Goal: Information Seeking & Learning: Learn about a topic

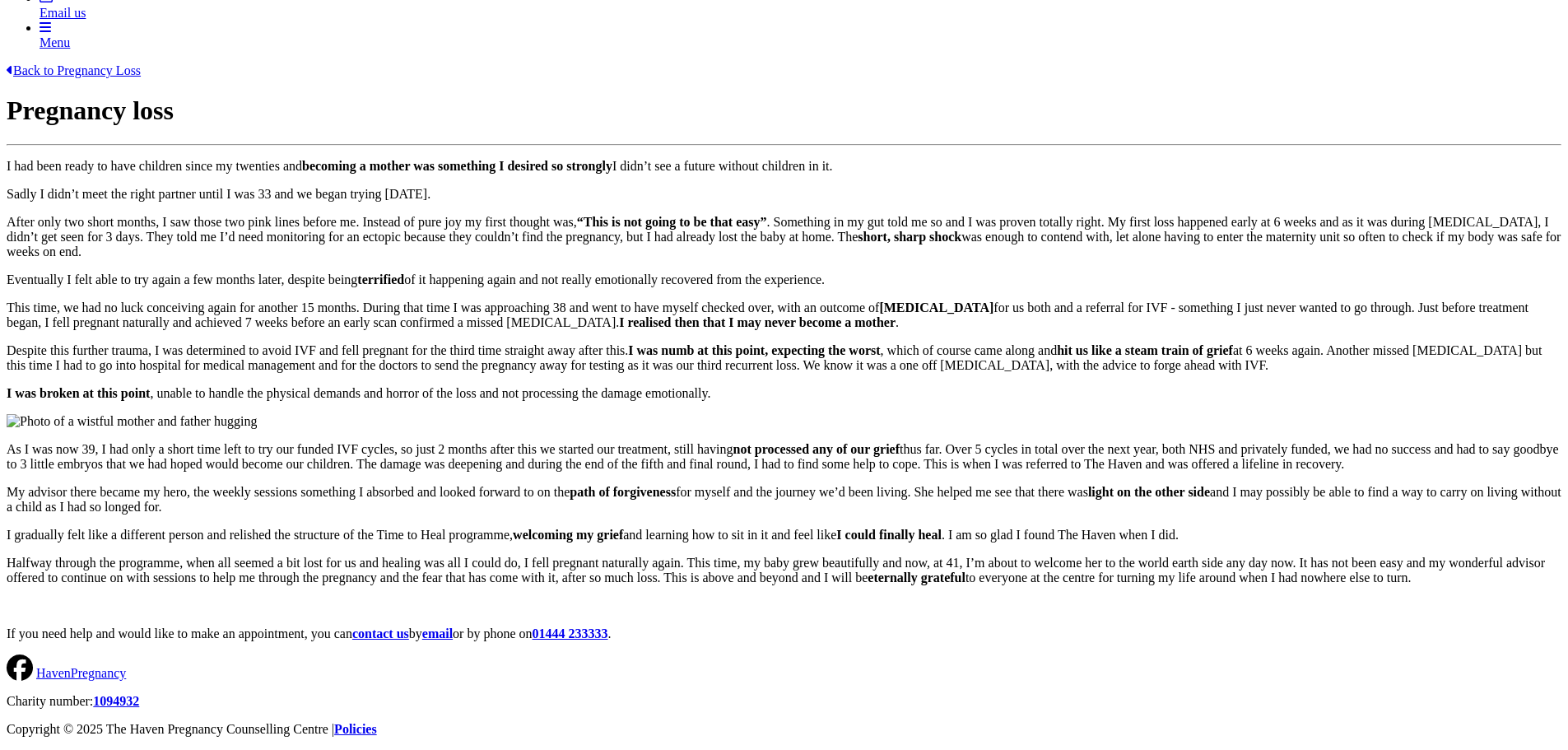
scroll to position [1040, 0]
click at [1022, 599] on div at bounding box center [784, 599] width 1555 height 0
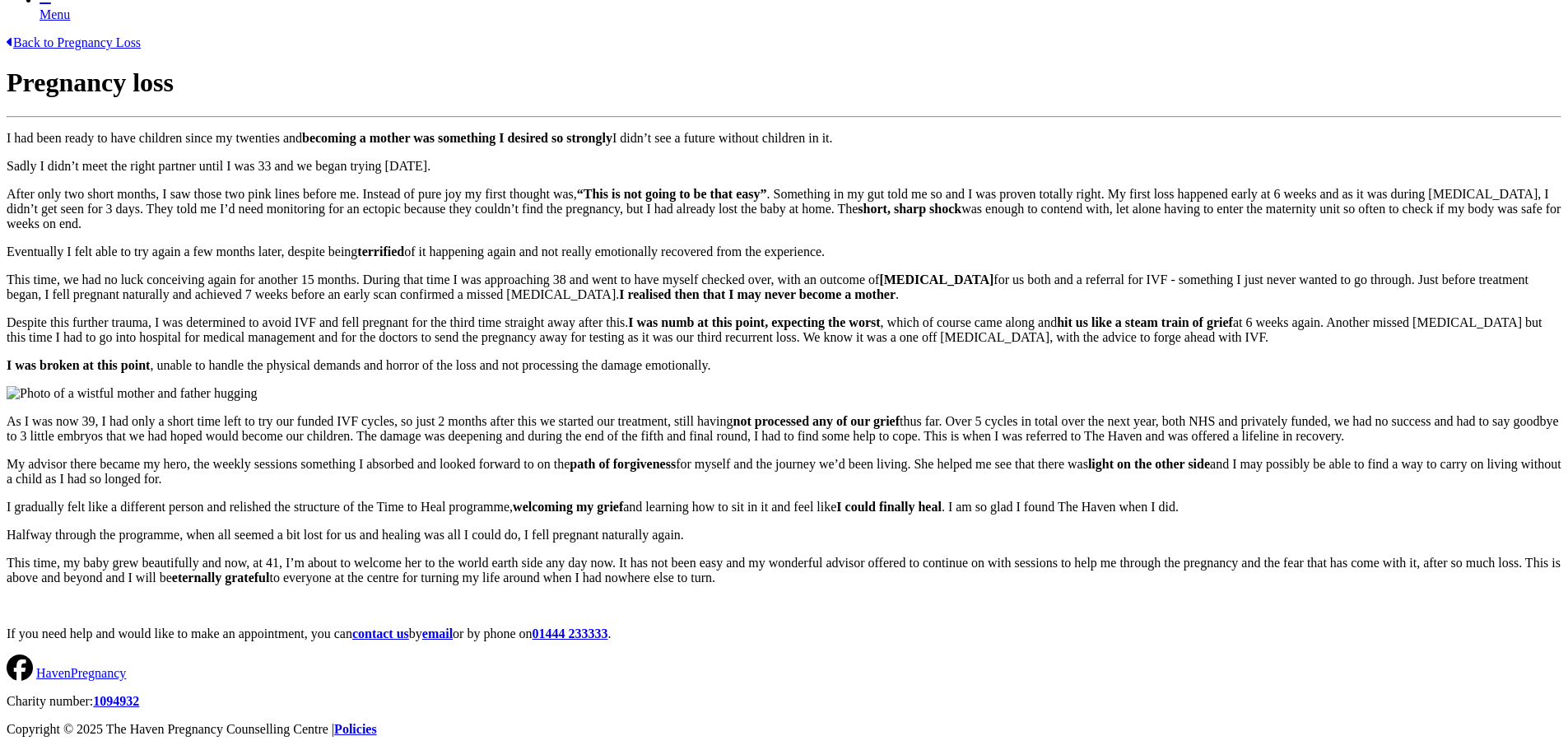
scroll to position [329, 0]
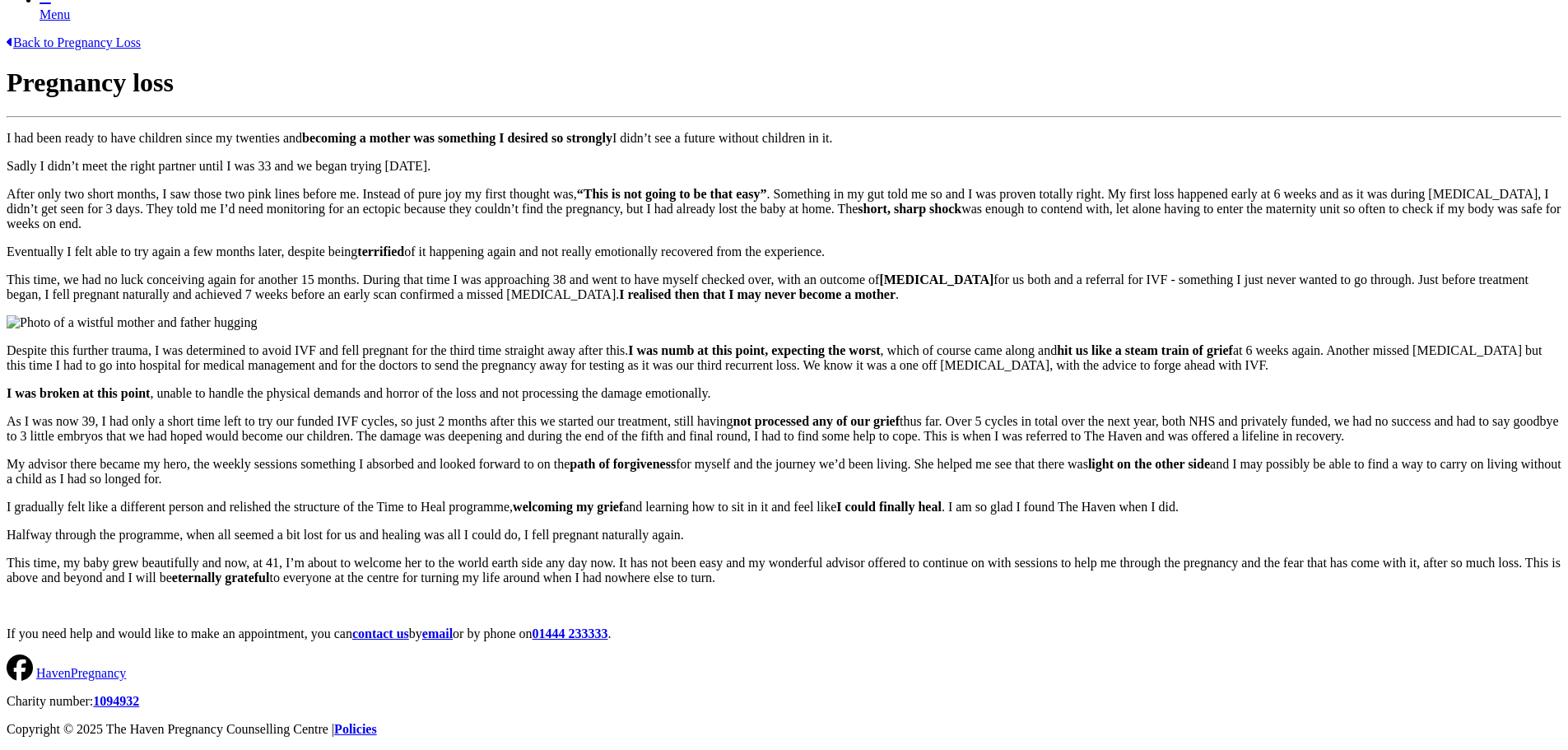
scroll to position [573, 0]
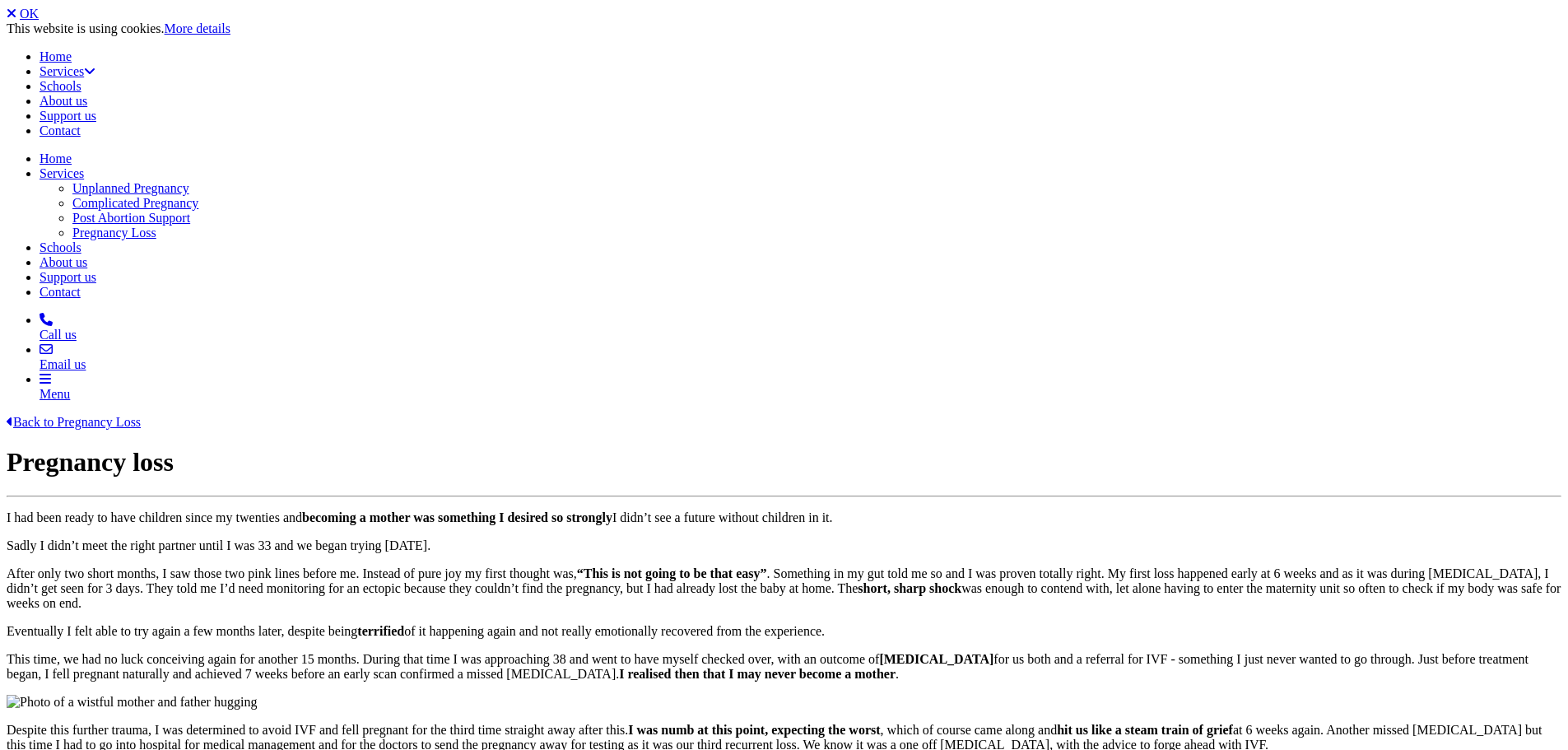
click at [141, 415] on link "Back to Pregnancy Loss" at bounding box center [74, 421] width 134 height 14
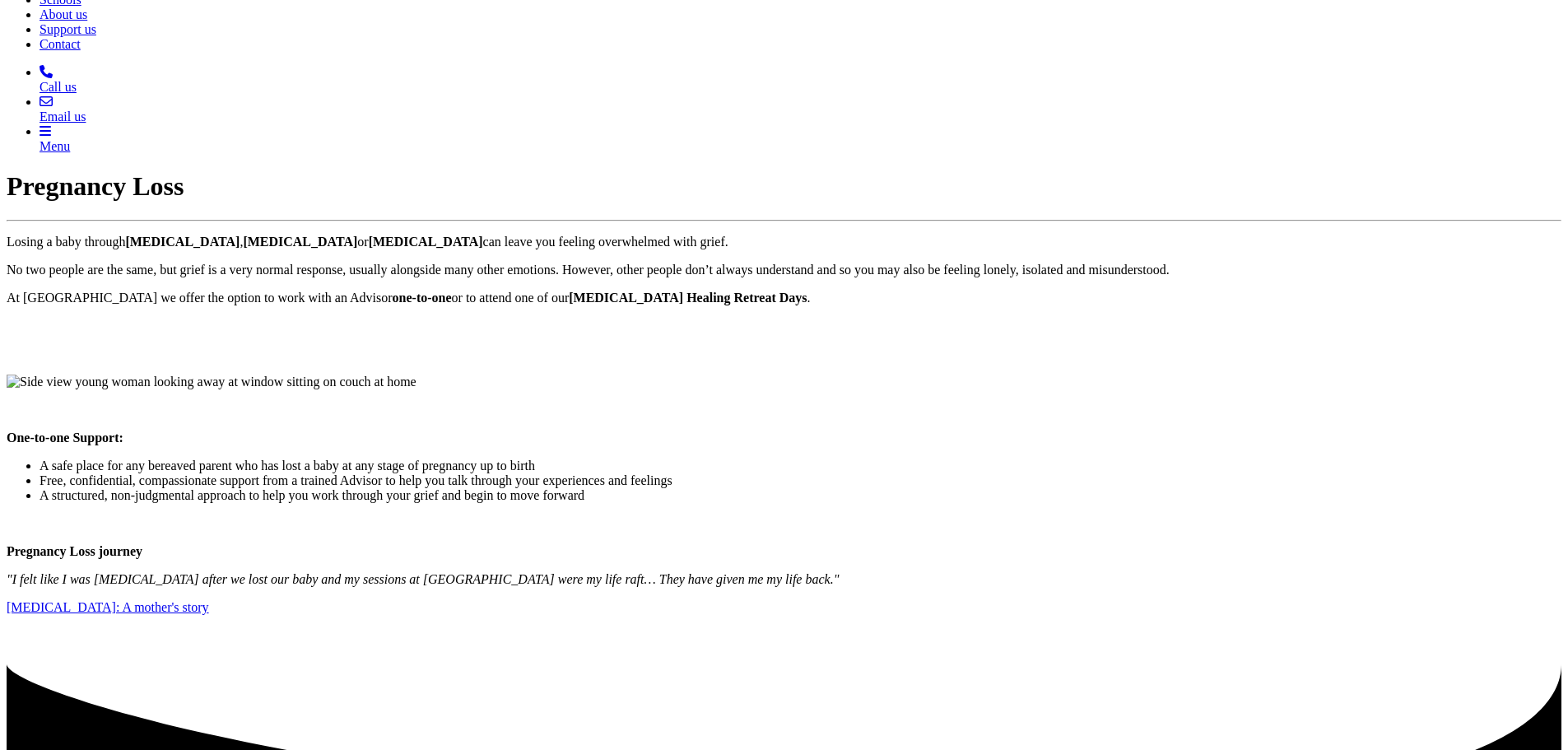
scroll to position [247, 0]
click at [209, 601] on link "Stillbirth: A mother's story" at bounding box center [108, 608] width 202 height 14
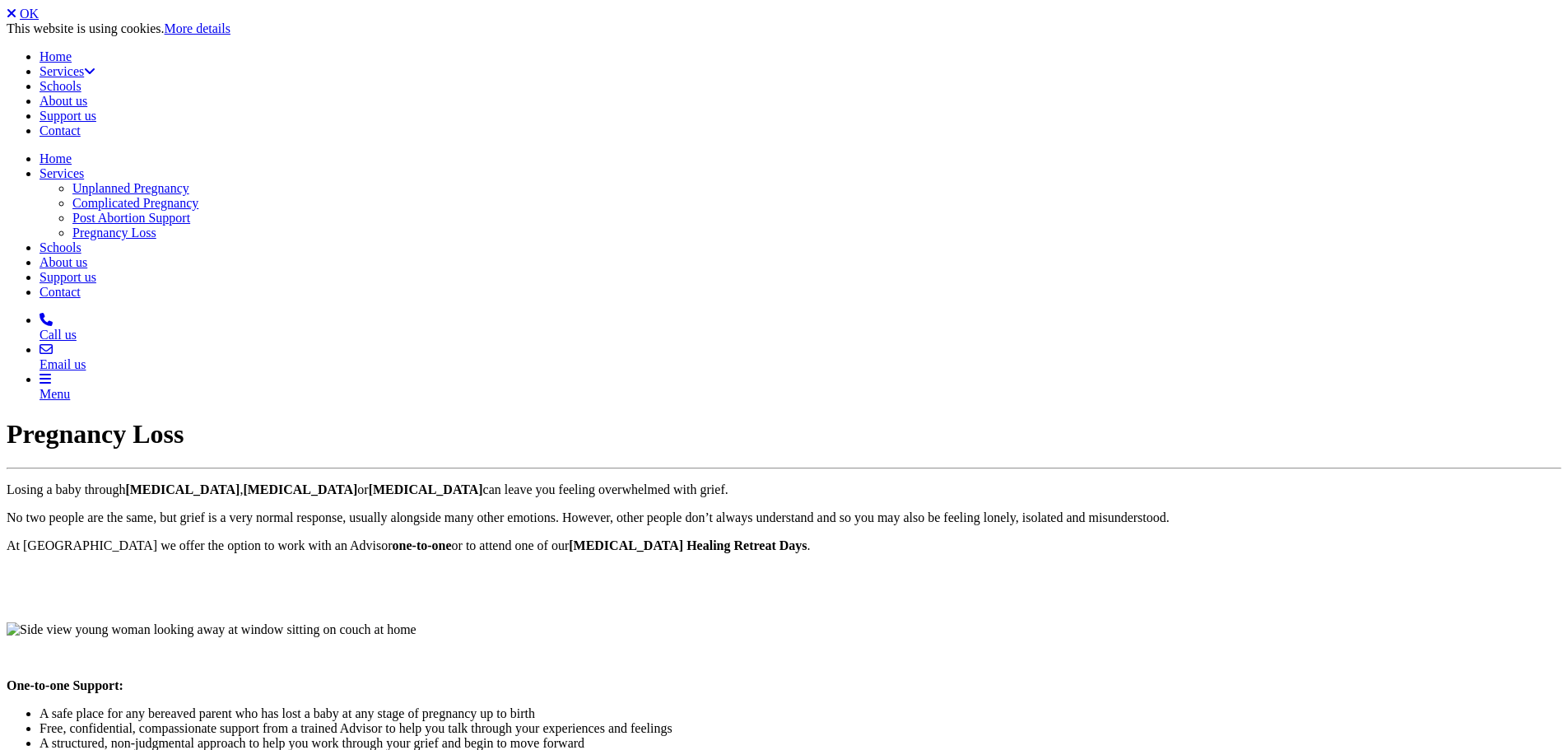
scroll to position [243, 0]
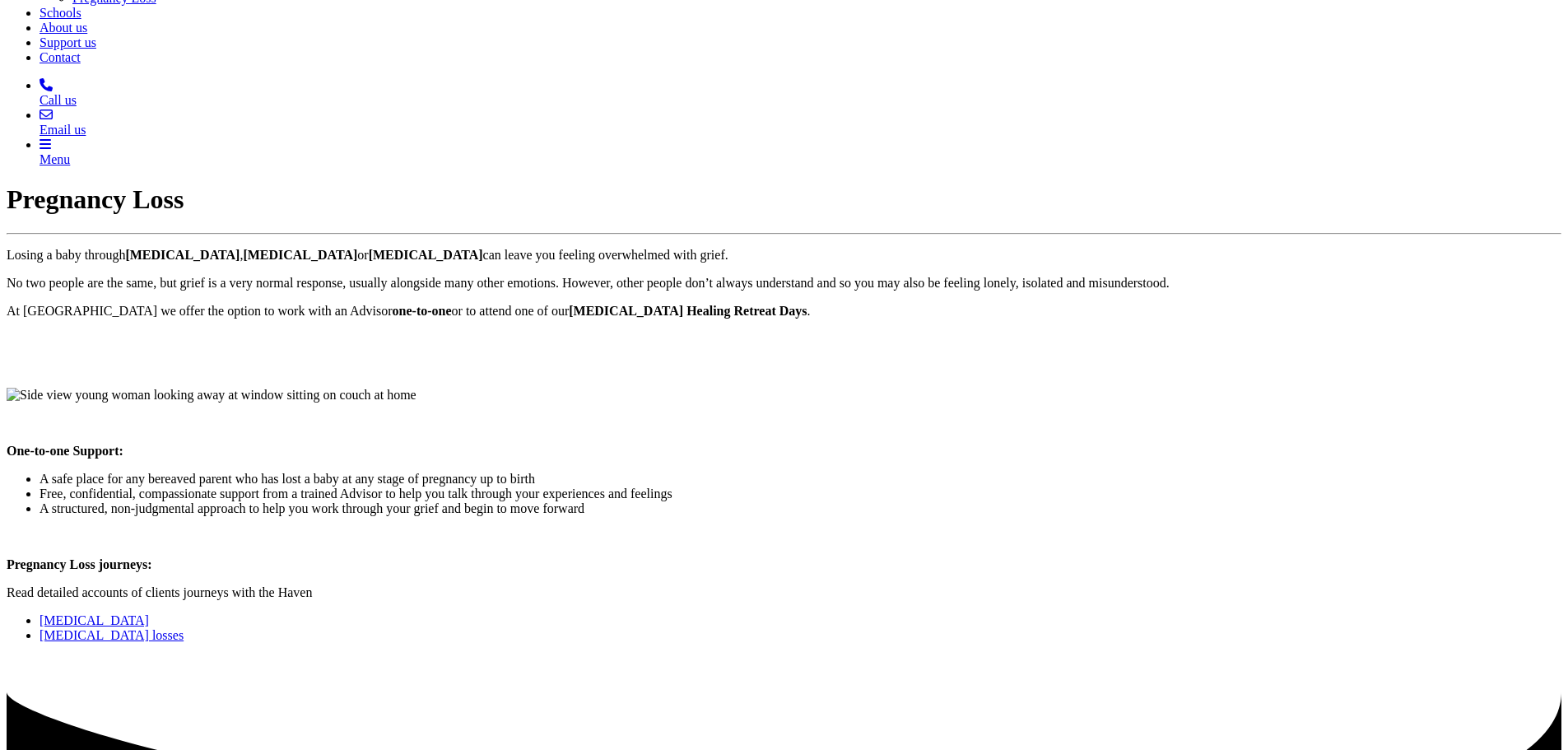
click at [149, 614] on link "[MEDICAL_DATA]" at bounding box center [95, 621] width 109 height 14
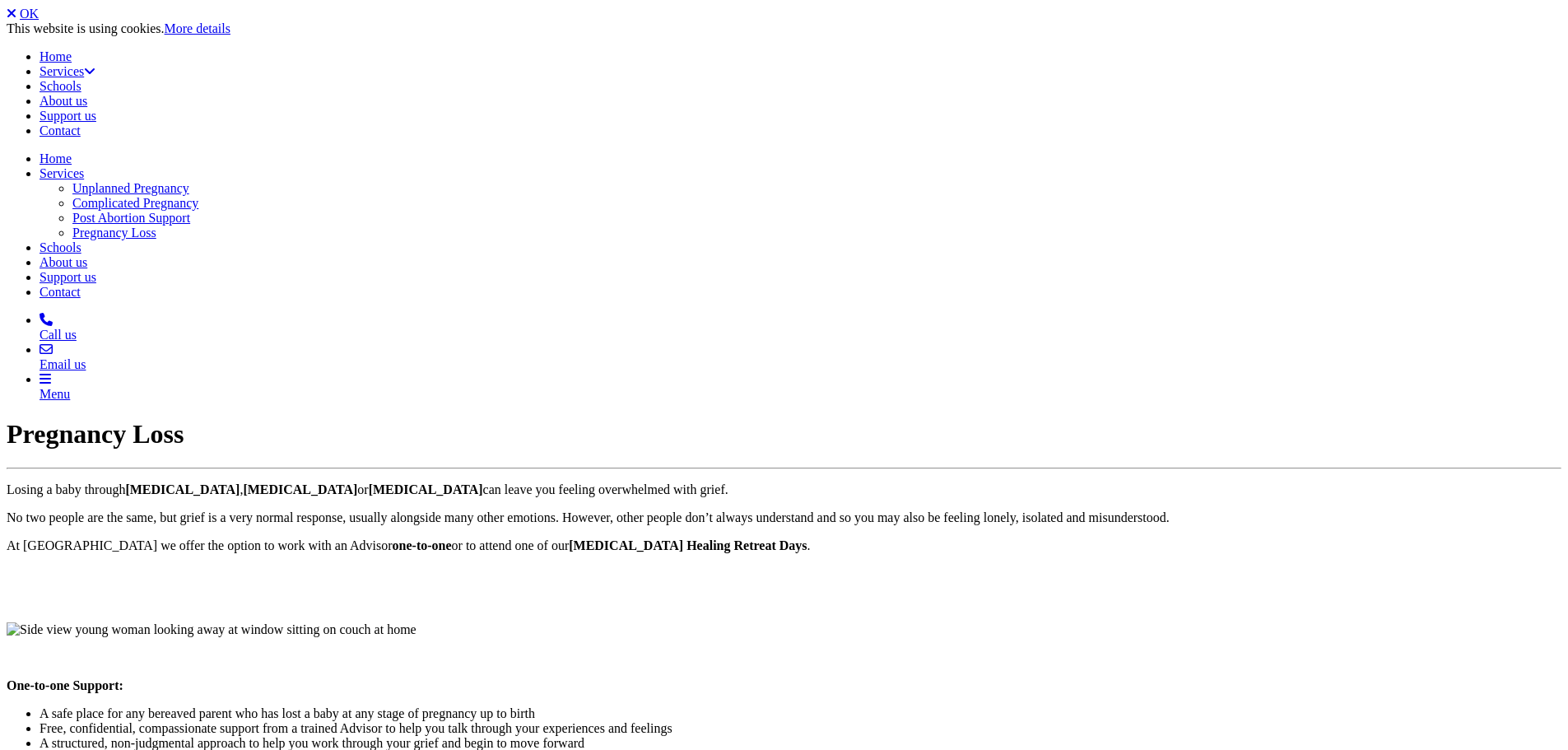
scroll to position [231, 0]
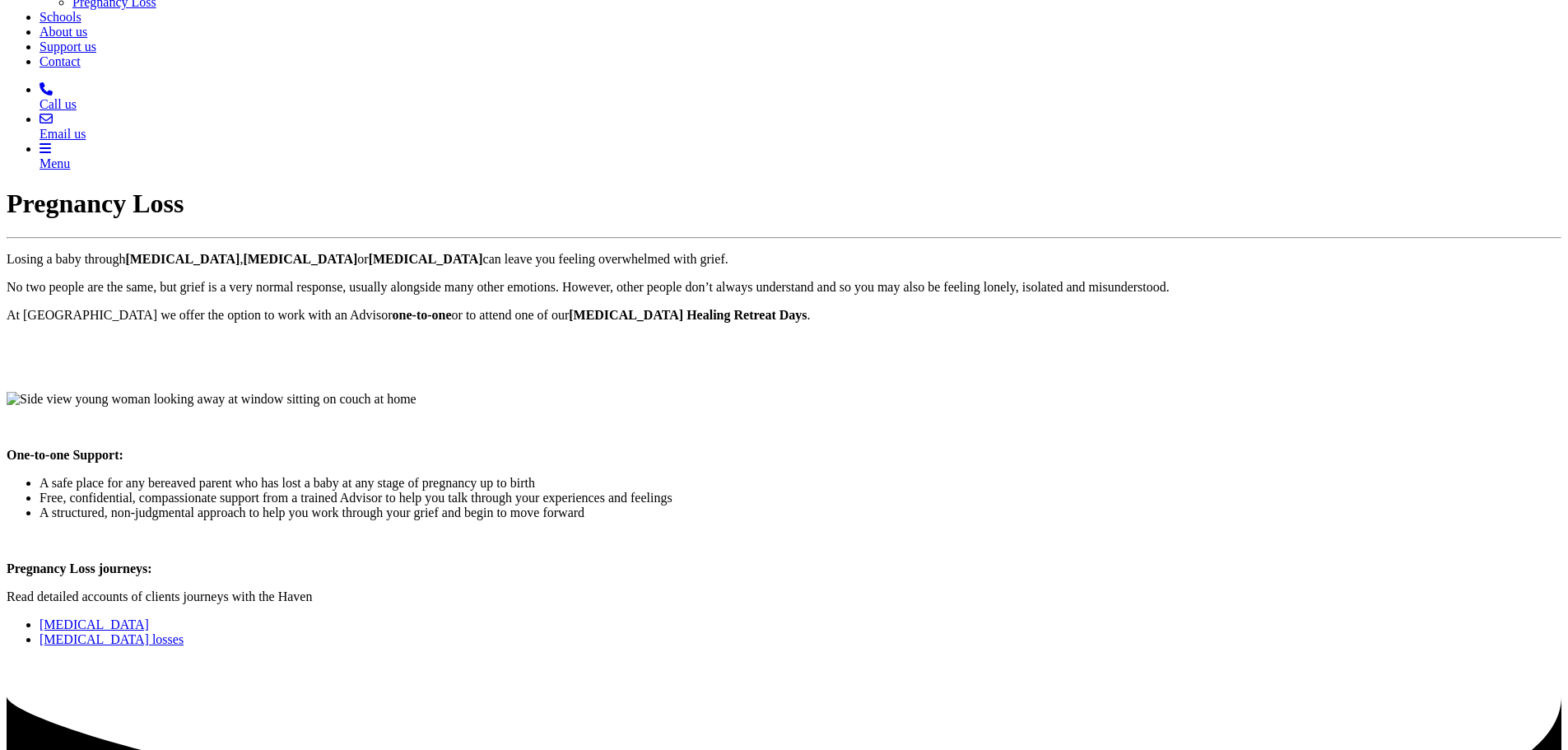
click at [183, 632] on link "[MEDICAL_DATA] losses" at bounding box center [112, 639] width 144 height 14
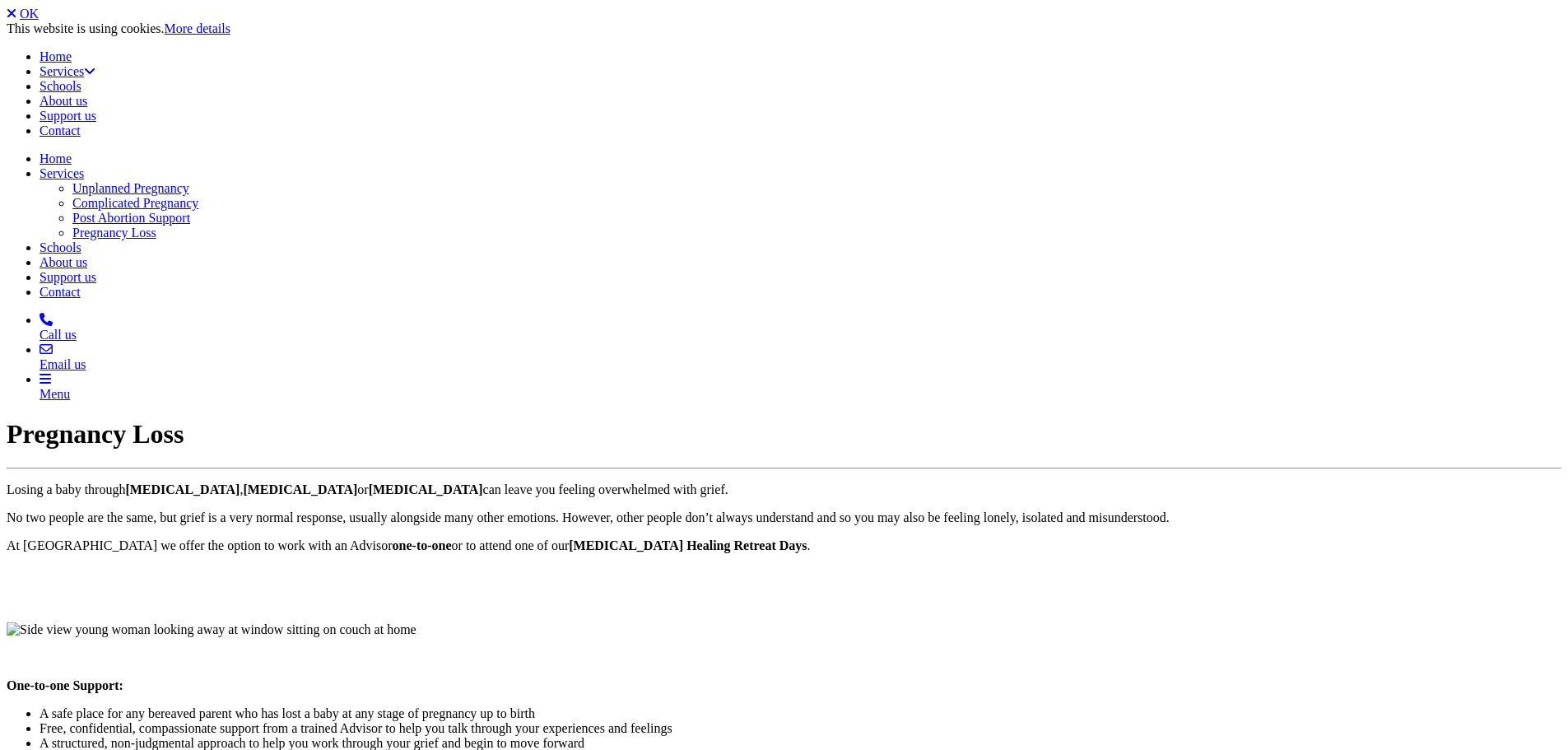
scroll to position [226, 0]
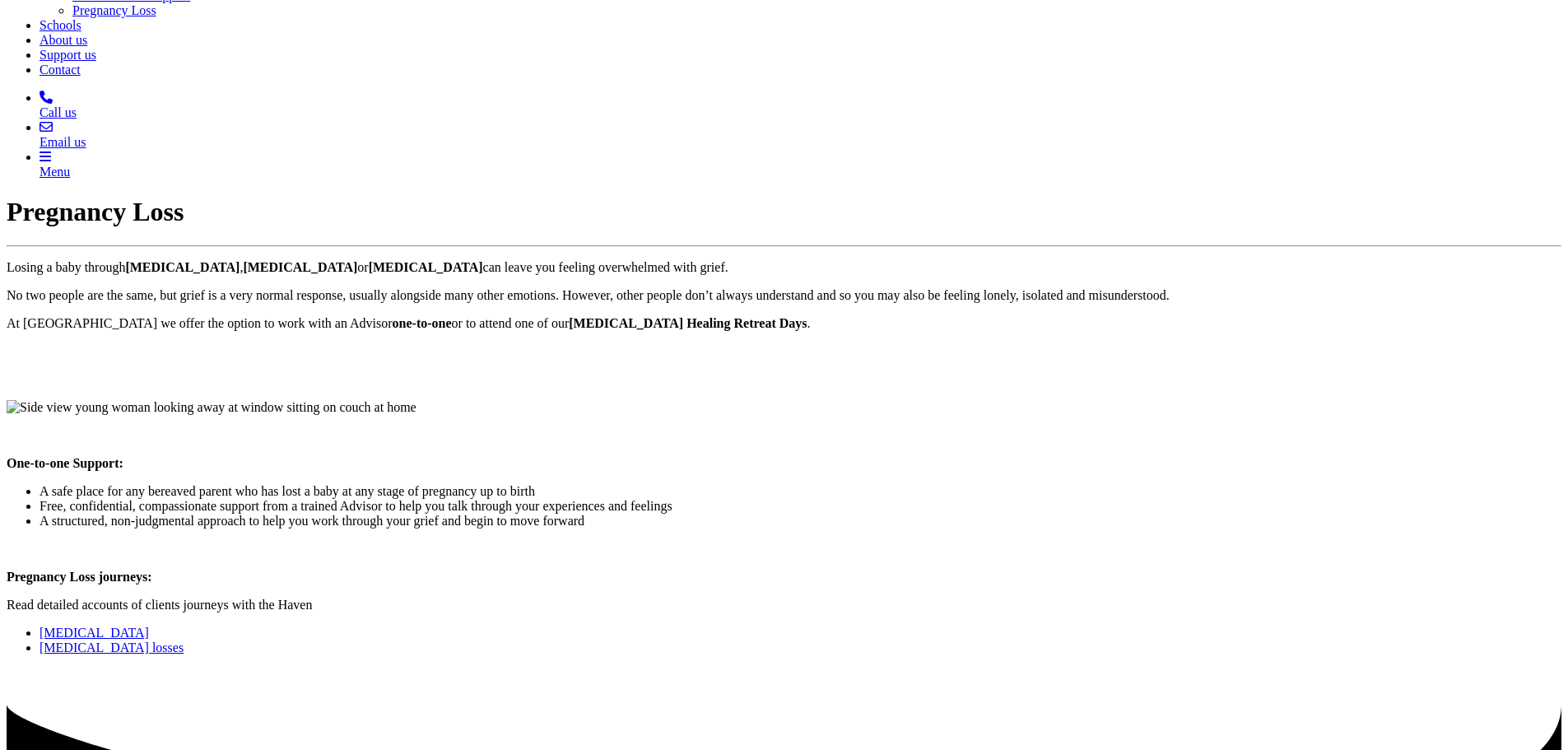
click at [183, 640] on link "[MEDICAL_DATA] losses" at bounding box center [112, 647] width 144 height 14
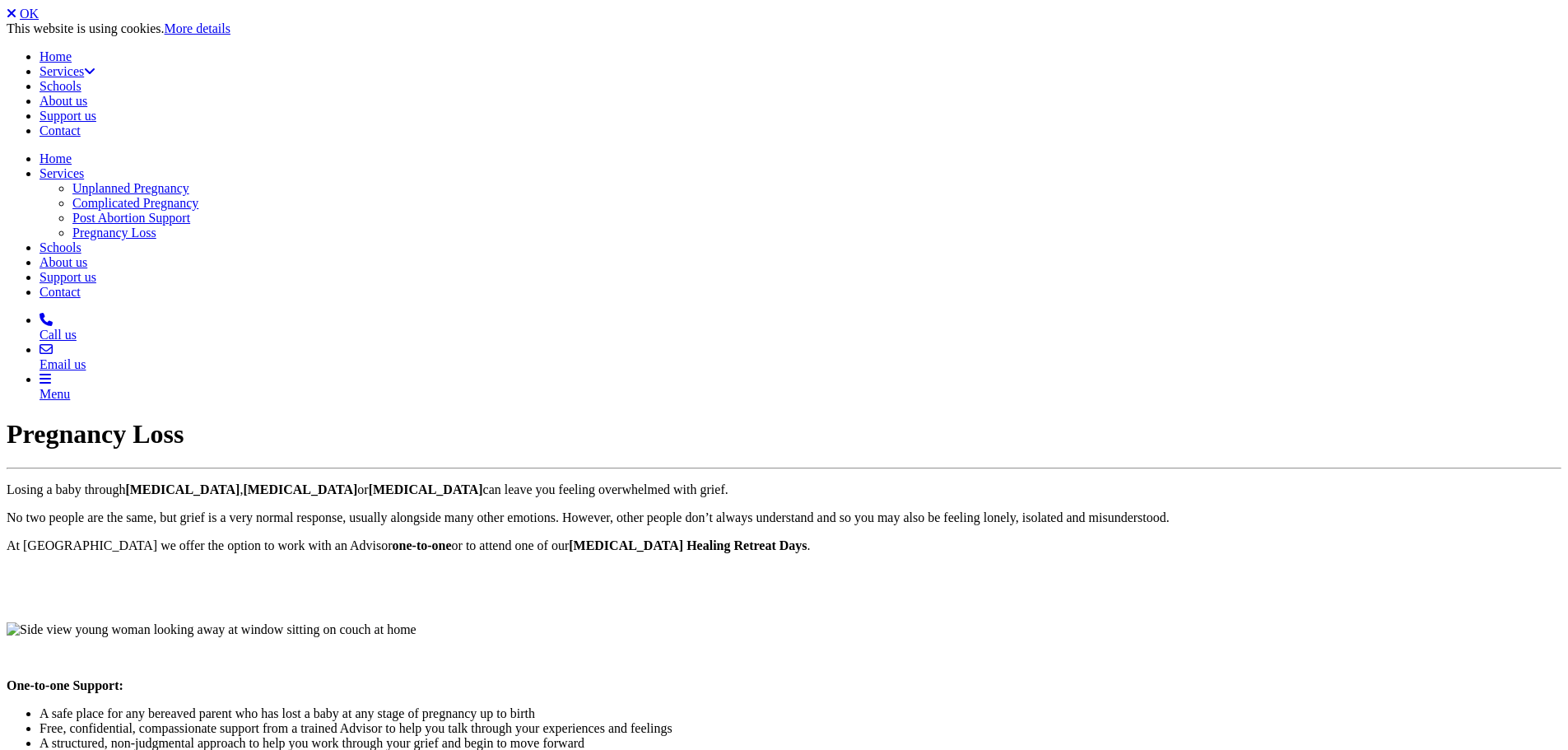
scroll to position [218, 0]
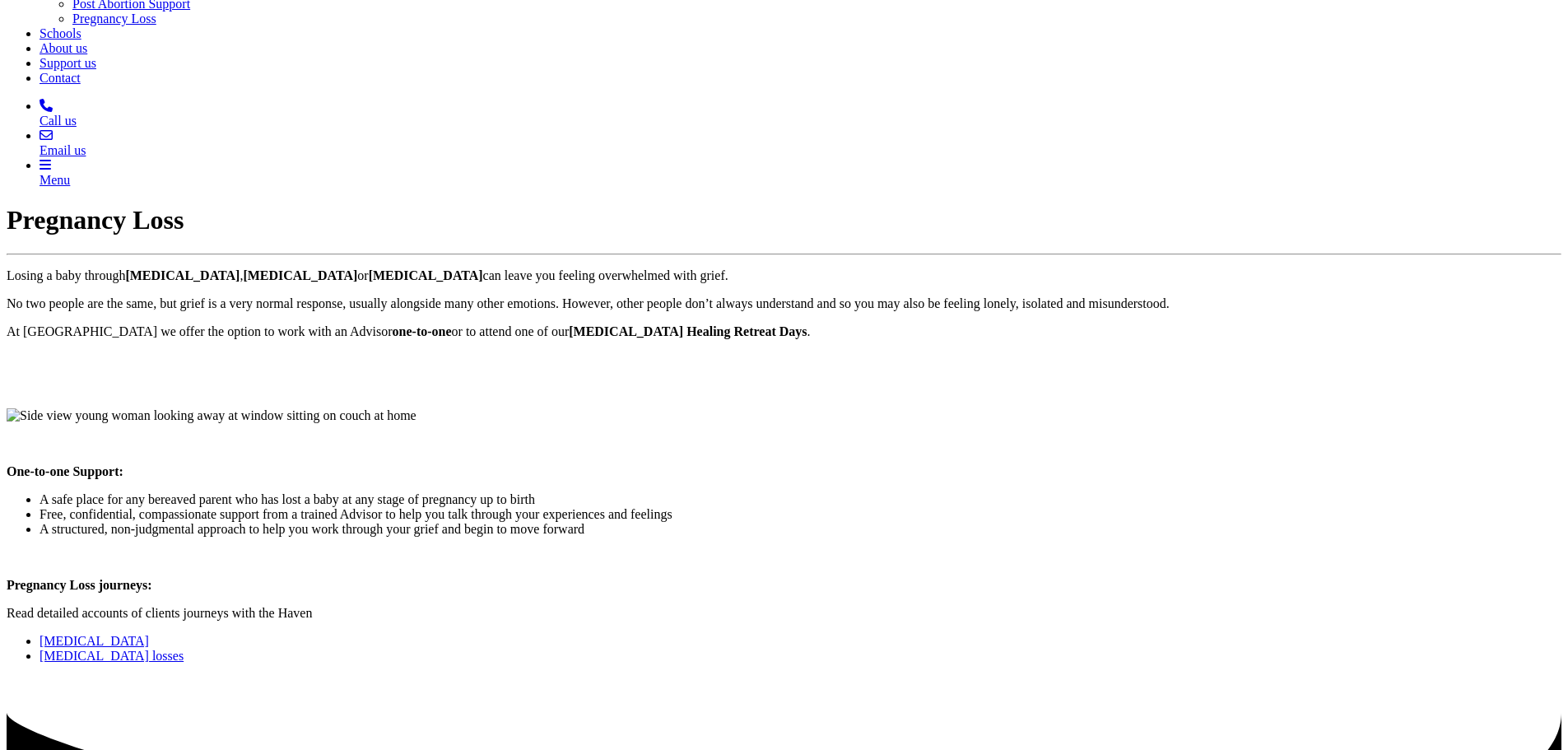
click at [149, 634] on link "[MEDICAL_DATA]" at bounding box center [95, 640] width 109 height 14
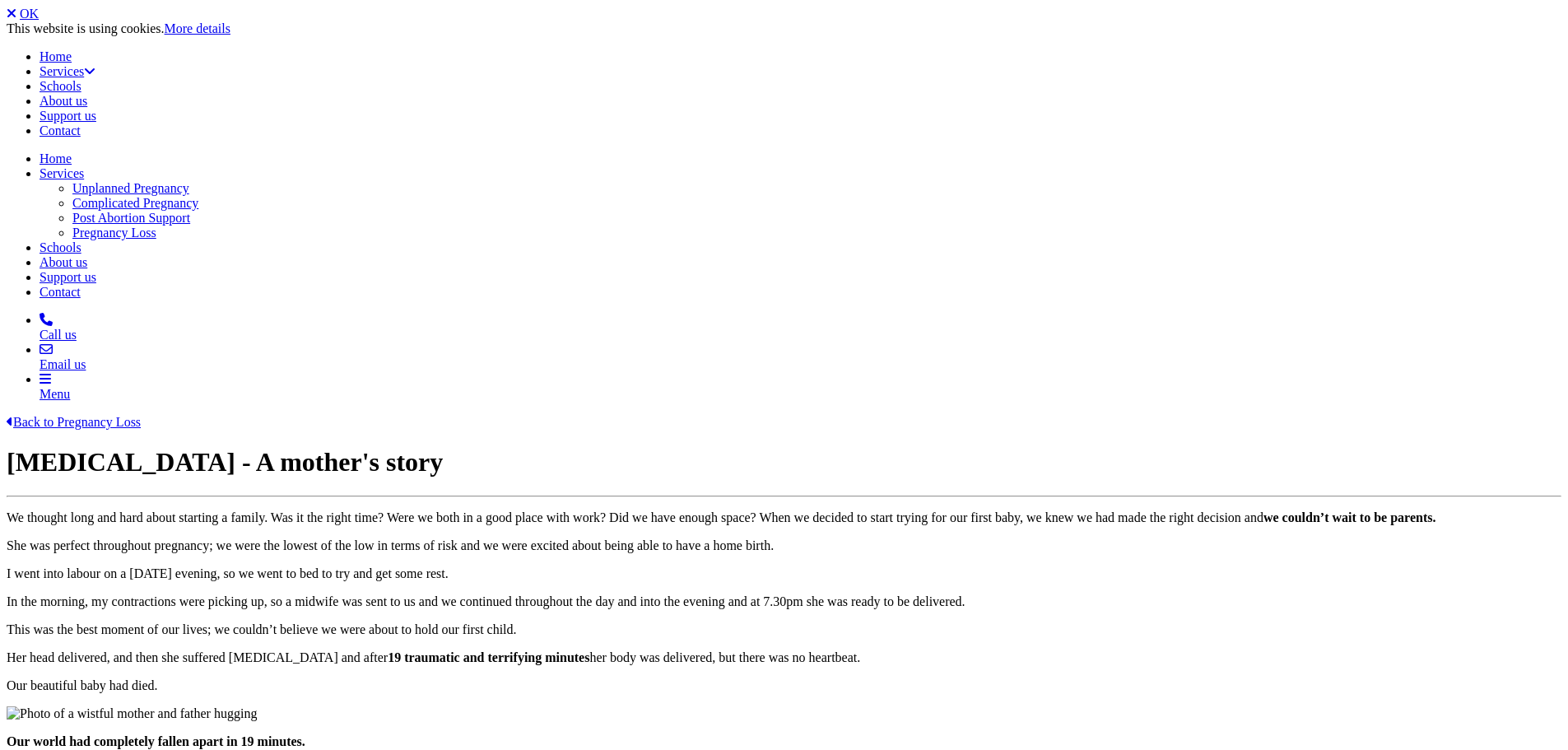
click at [39, 21] on link "OK" at bounding box center [29, 13] width 19 height 14
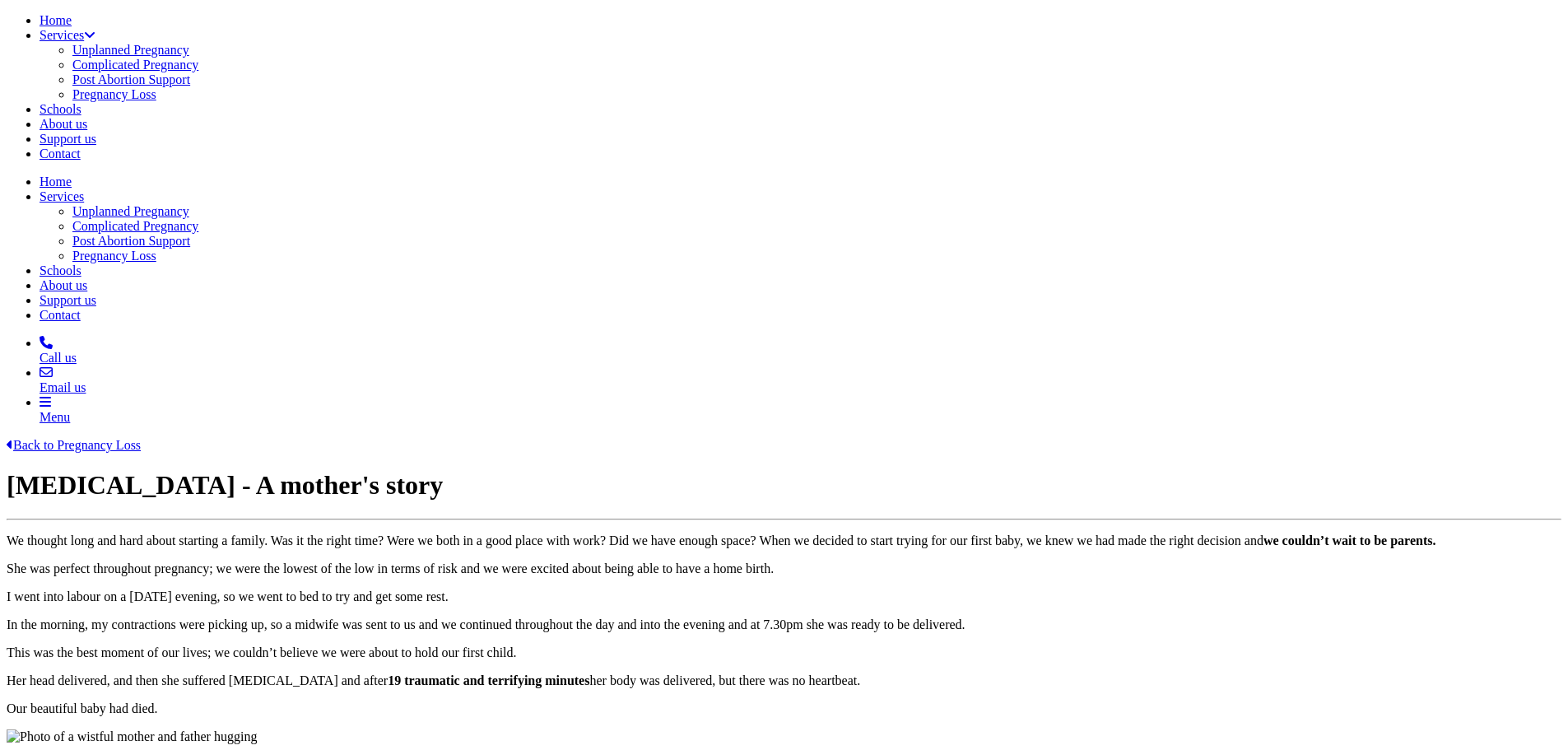
click at [190, 86] on link "Post Abortion Support" at bounding box center [131, 79] width 118 height 14
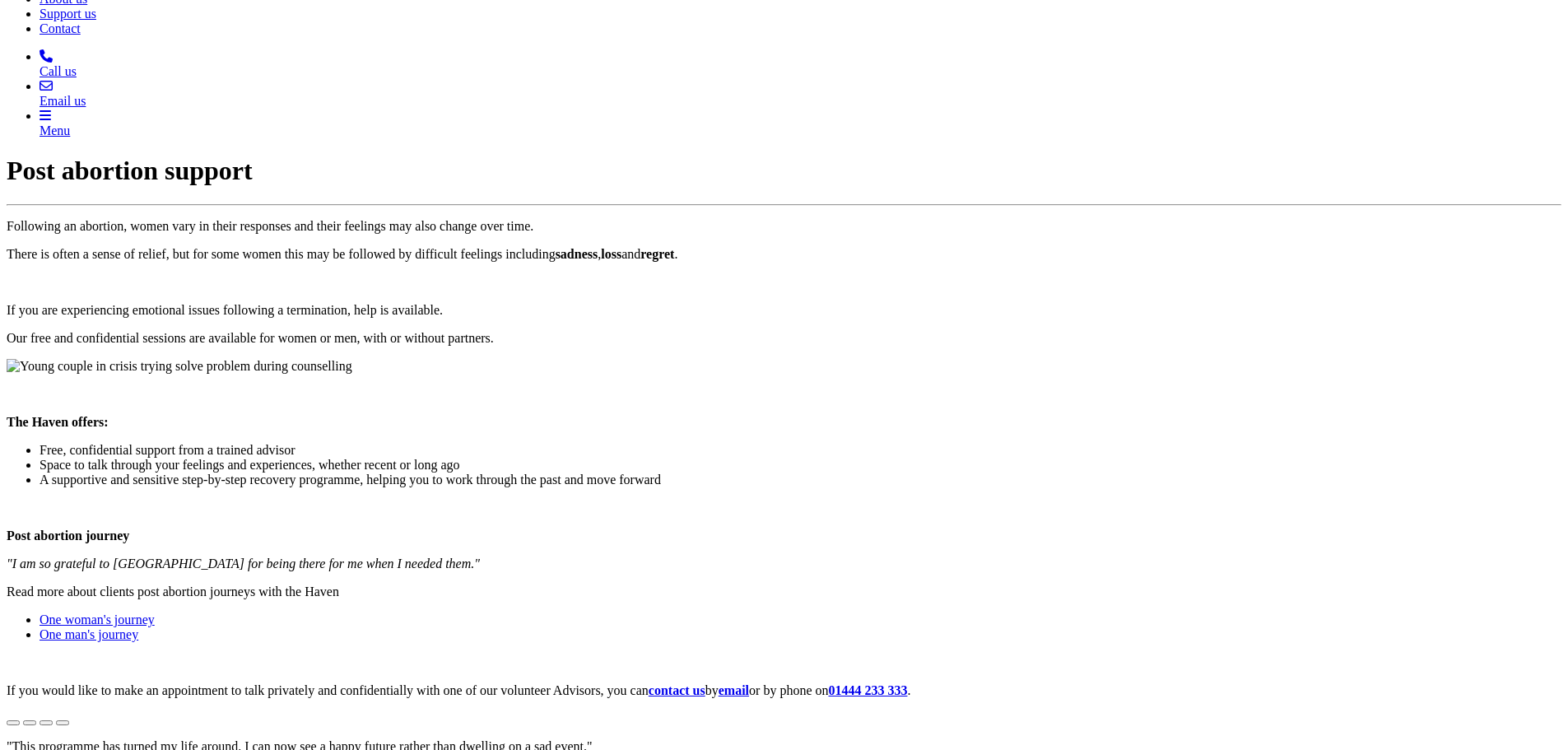
scroll to position [263, 0]
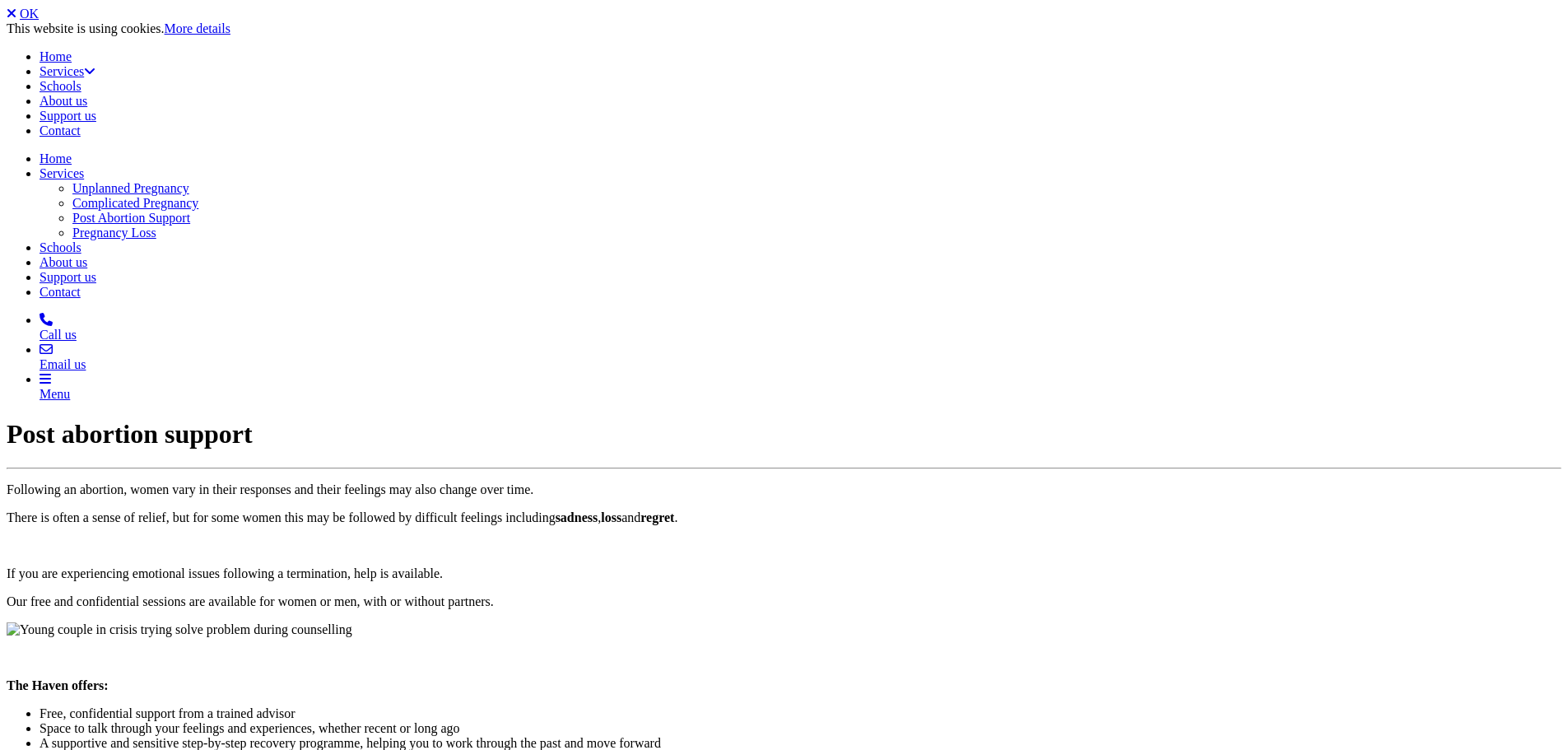
scroll to position [259, 0]
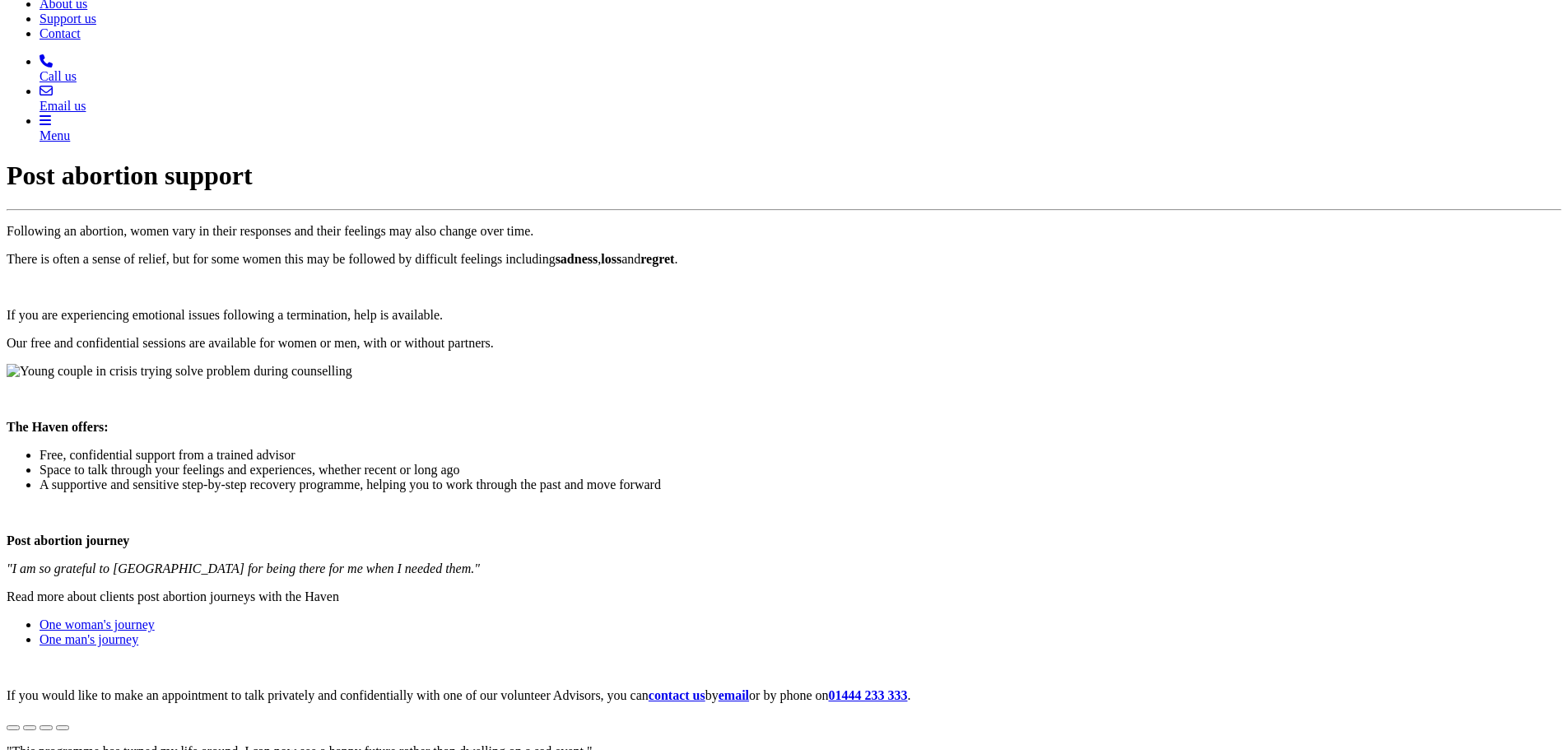
click at [155, 618] on link "One woman's journey" at bounding box center [97, 625] width 115 height 14
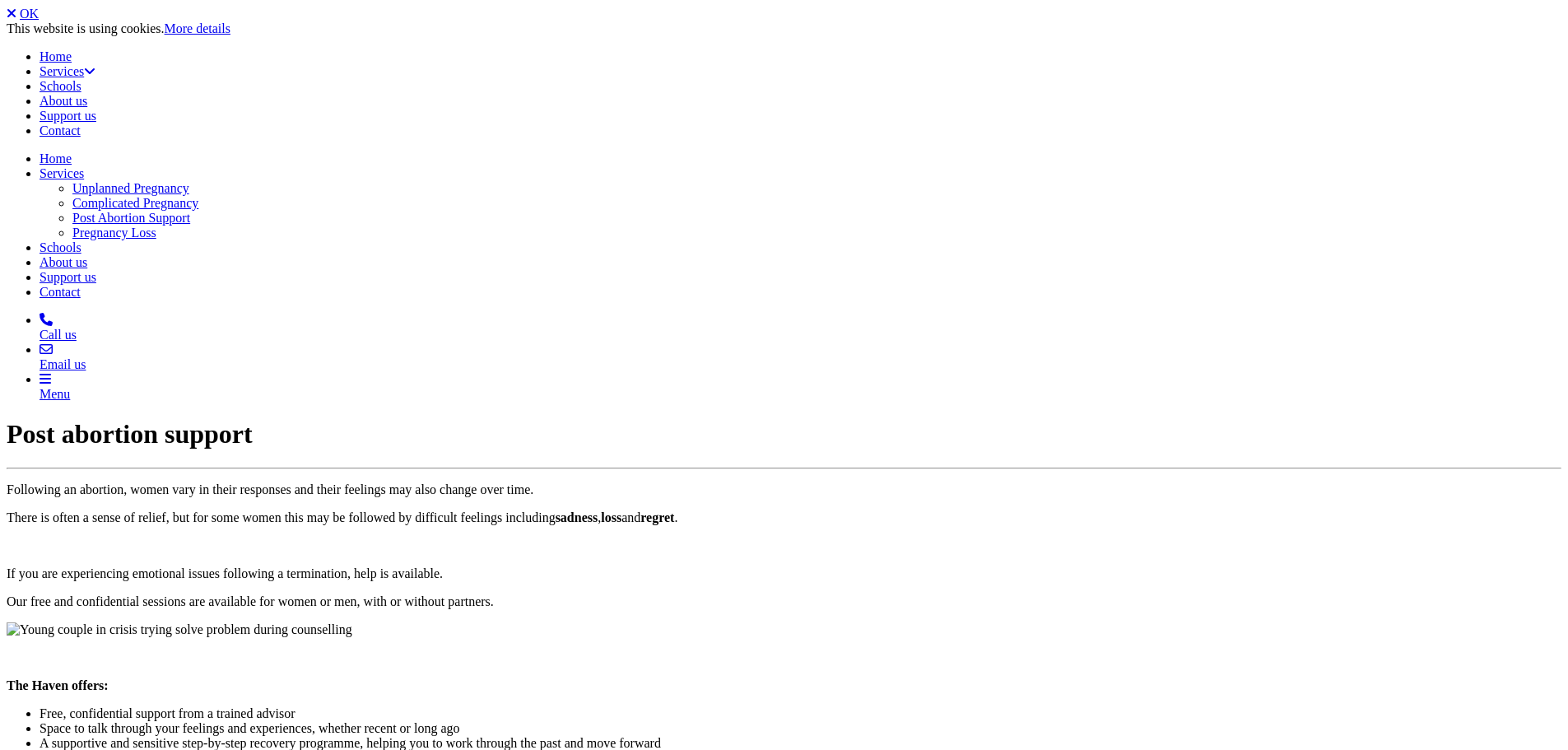
scroll to position [255, 0]
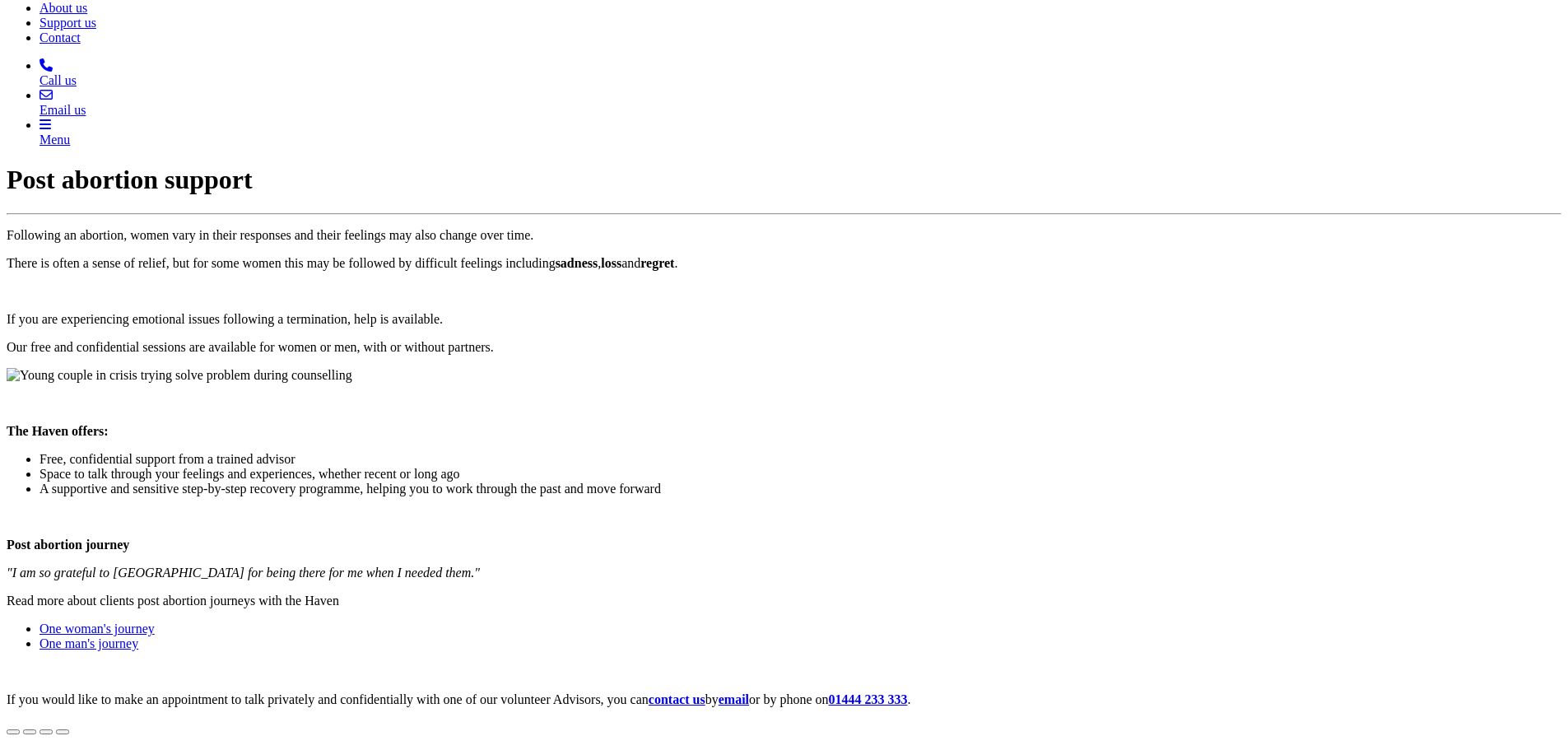
click at [138, 636] on link "One man's journey" at bounding box center [89, 643] width 99 height 14
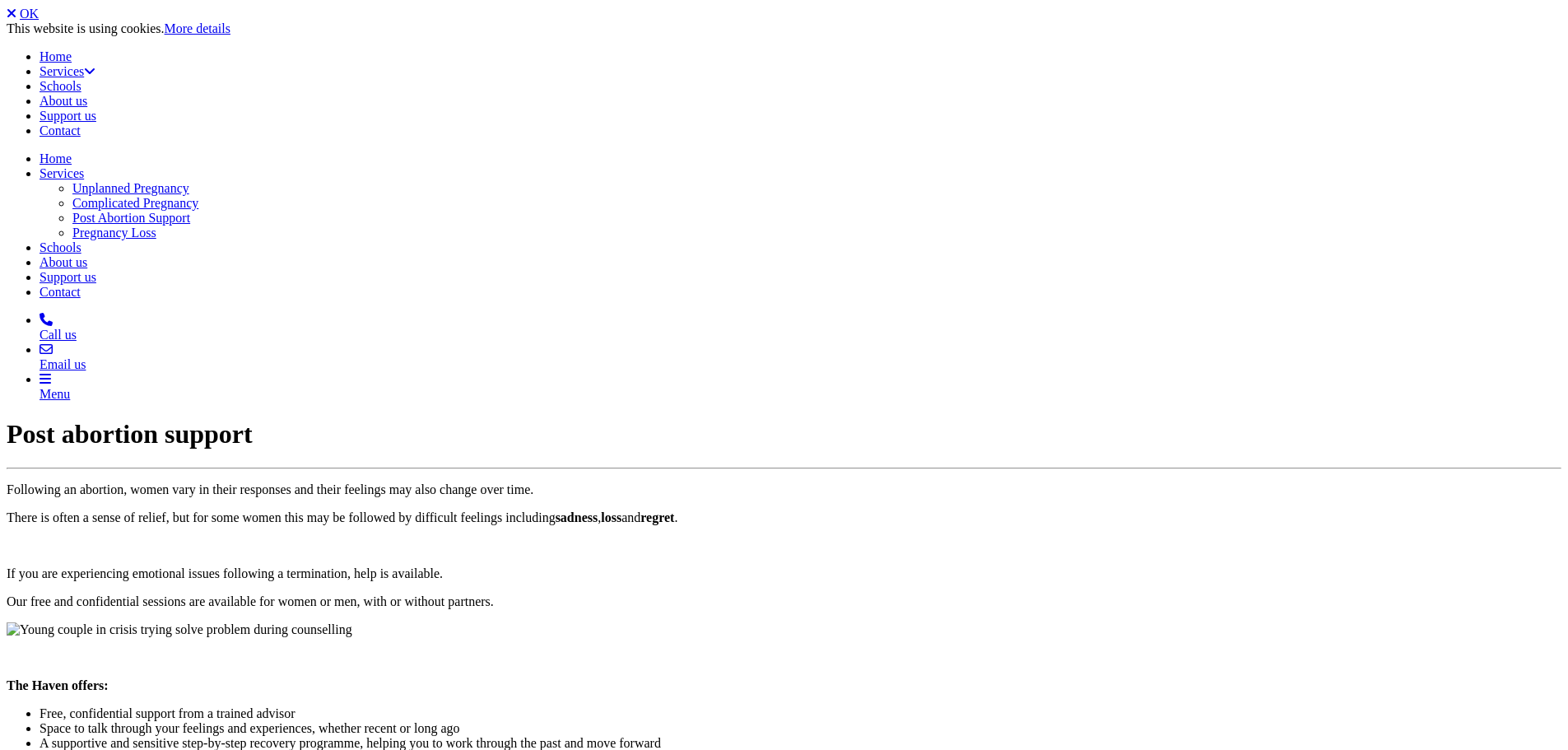
scroll to position [251, 0]
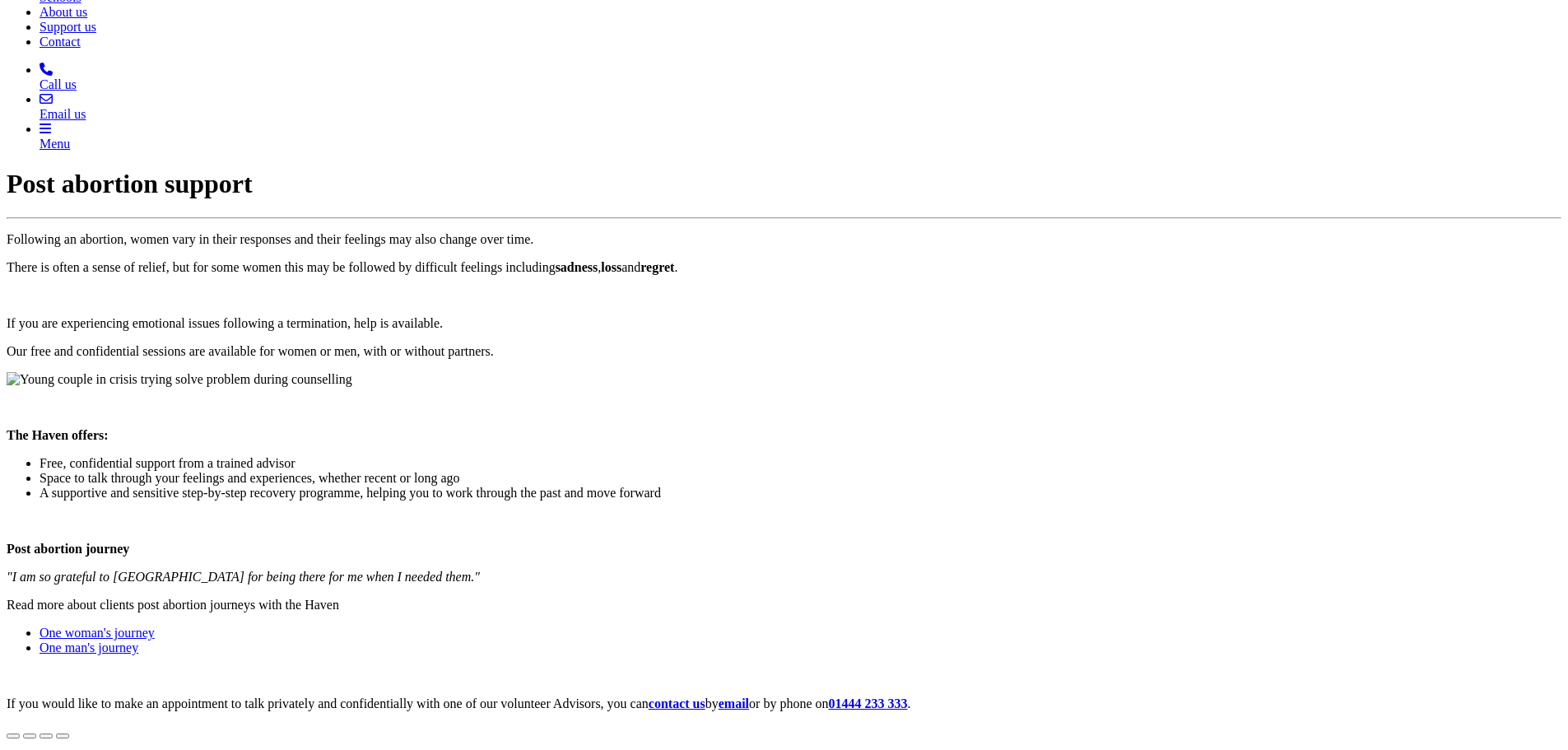
click at [155, 626] on link "One woman's journey" at bounding box center [97, 632] width 115 height 14
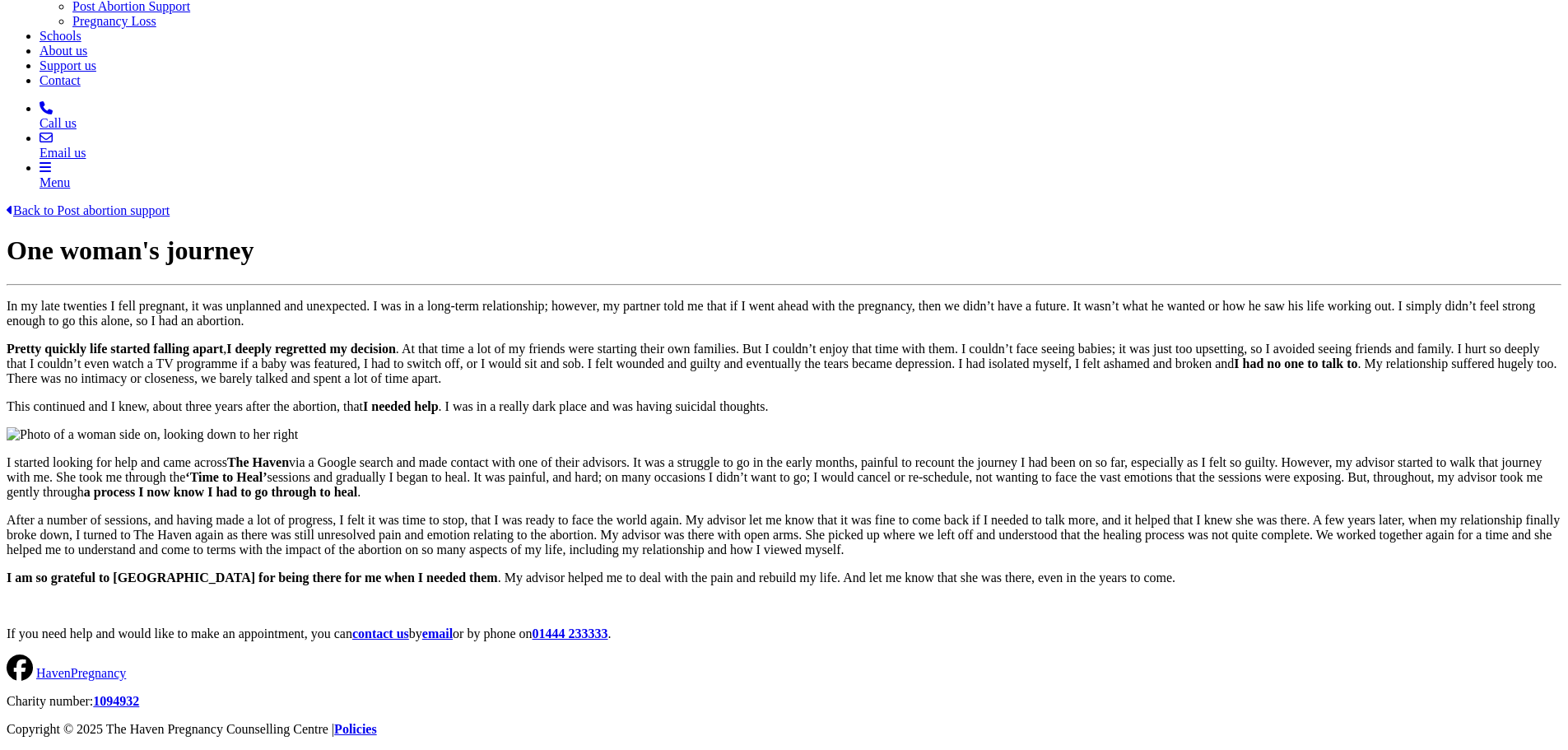
scroll to position [579, 0]
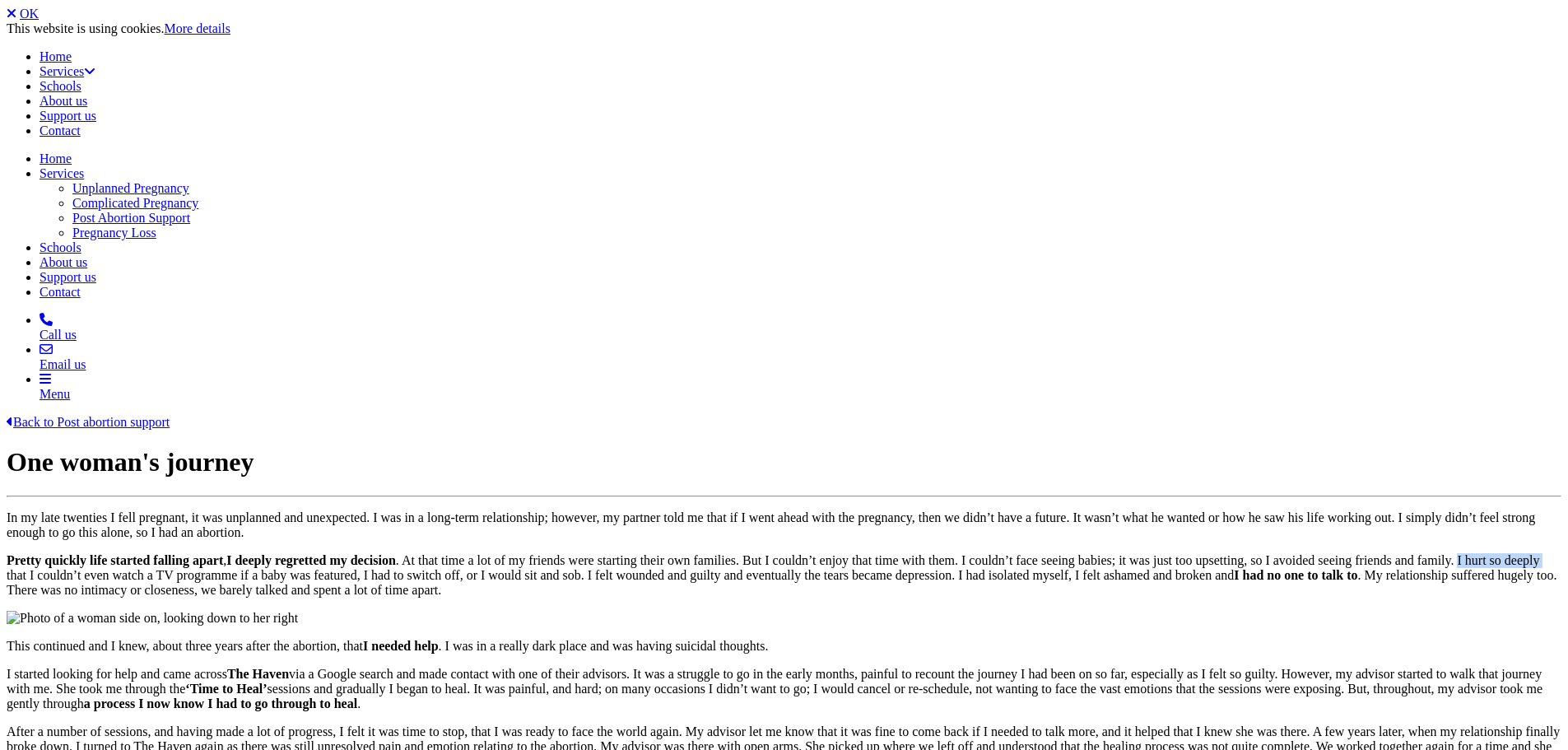
drag, startPoint x: 624, startPoint y: 310, endPoint x: 731, endPoint y: 313, distance: 107.0
click at [731, 553] on p "Pretty quickly life started falling apart , I deeply regretted my decision . At…" at bounding box center [784, 576] width 1555 height 45
copy p "I hurt so deeply"
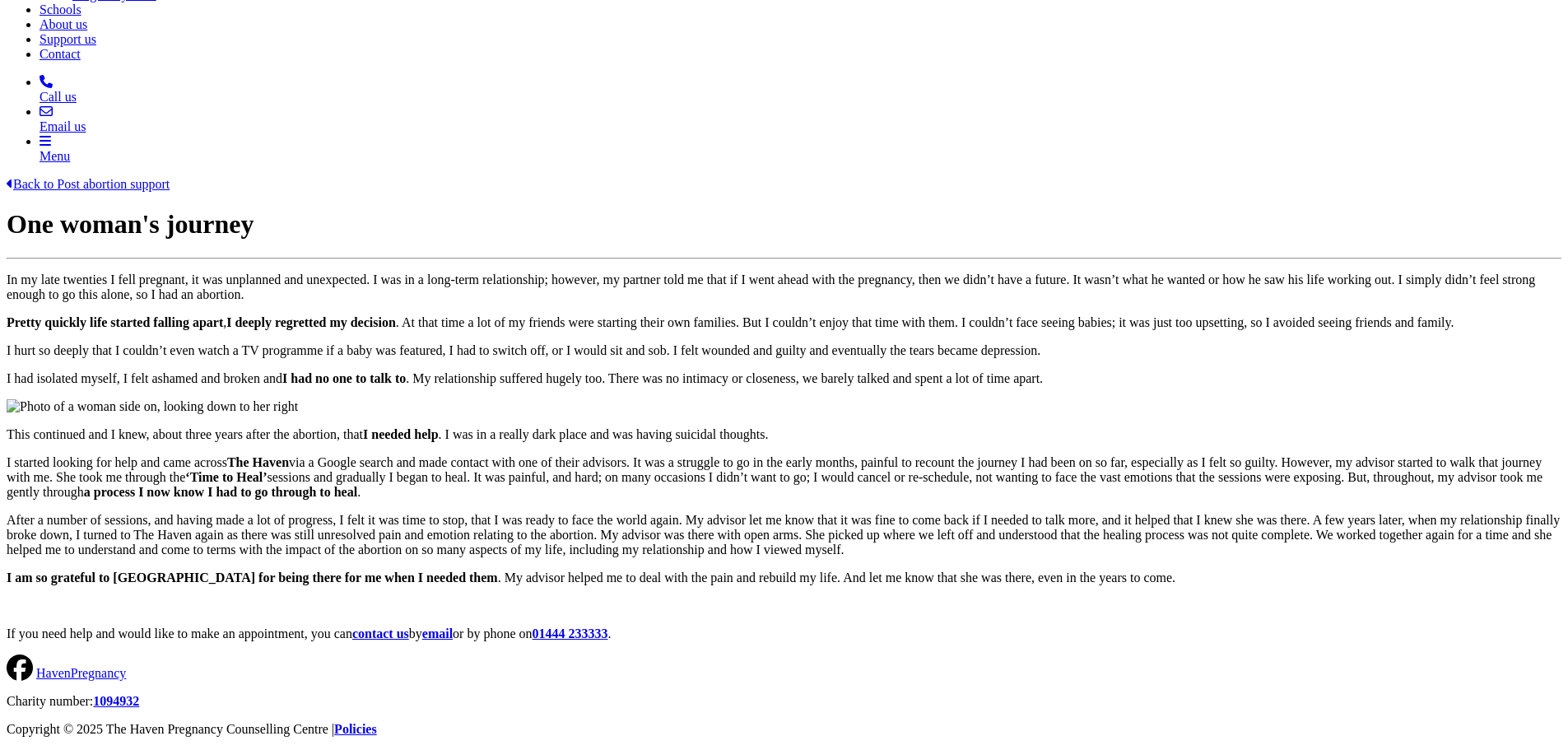
scroll to position [482, 0]
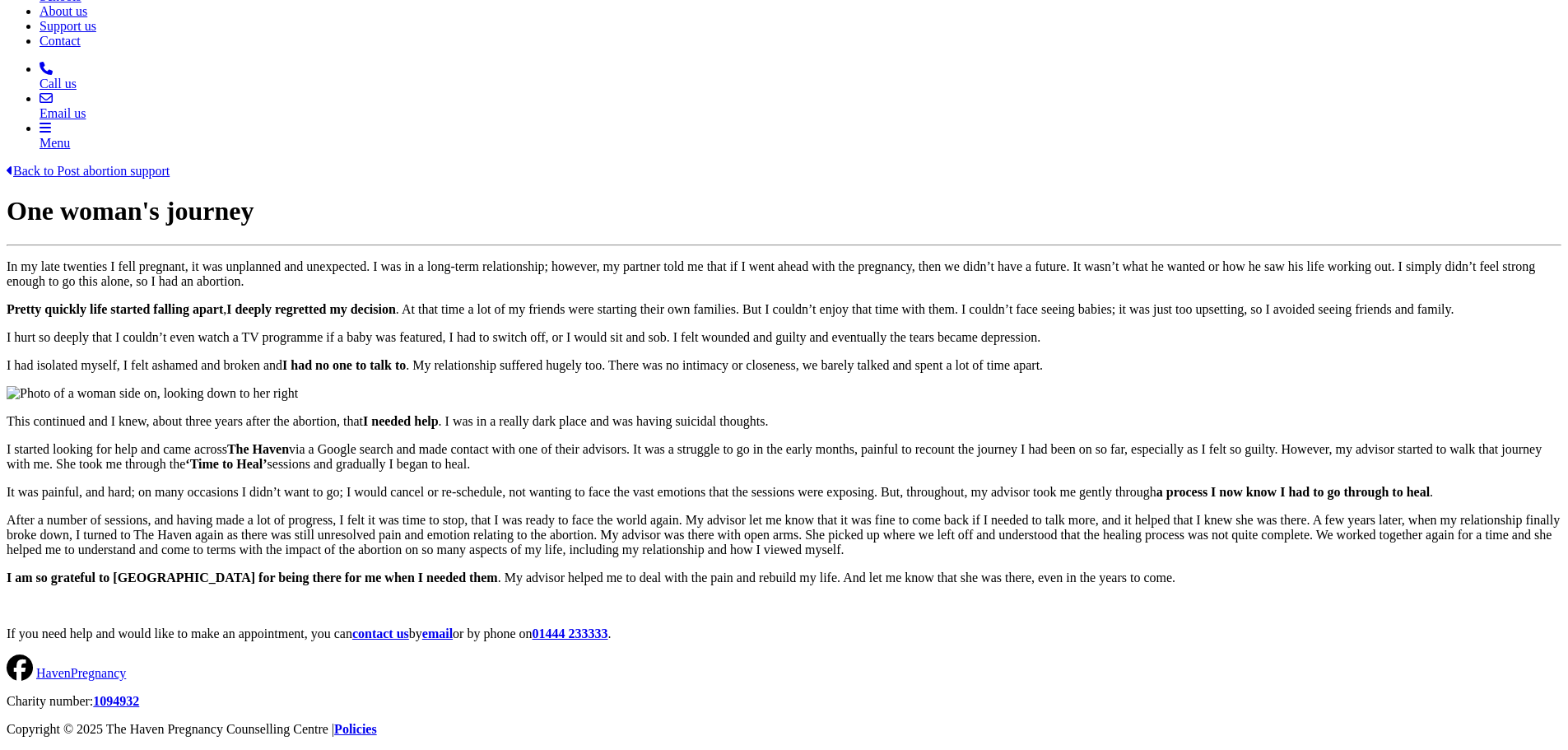
scroll to position [791, 0]
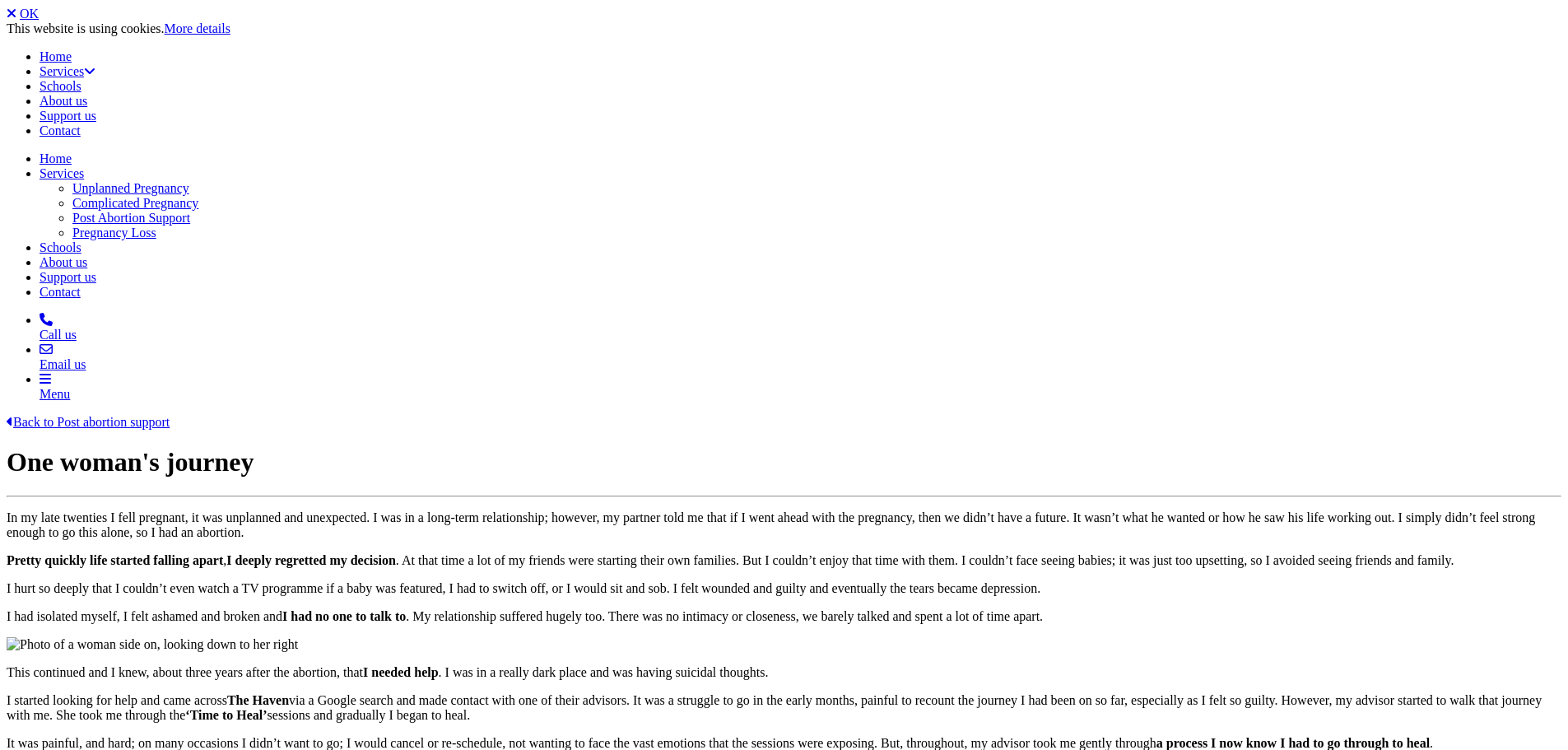
click at [170, 415] on link "Back to Post abortion support" at bounding box center [88, 421] width 163 height 14
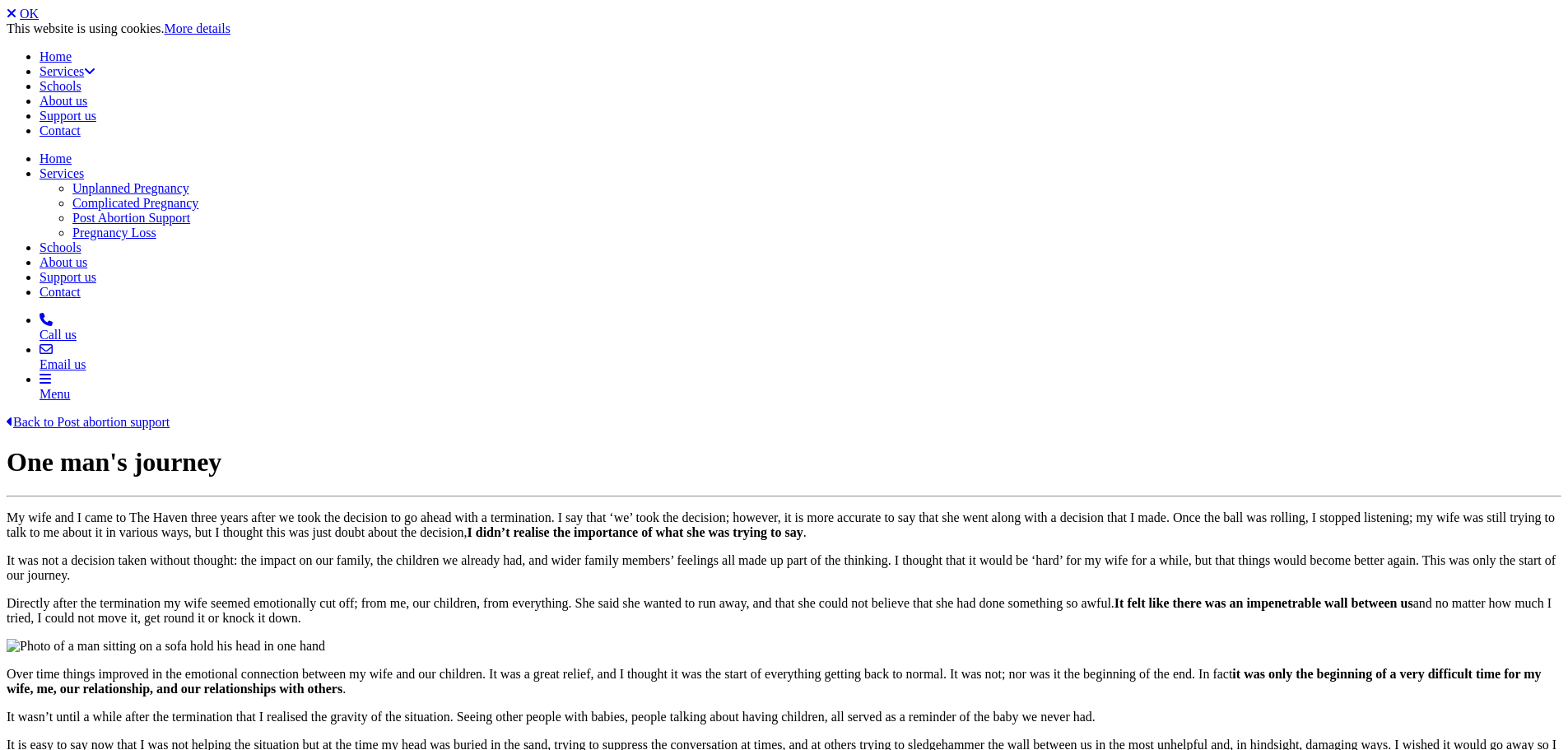
click at [170, 415] on link "Back to Post abortion support" at bounding box center [88, 421] width 163 height 14
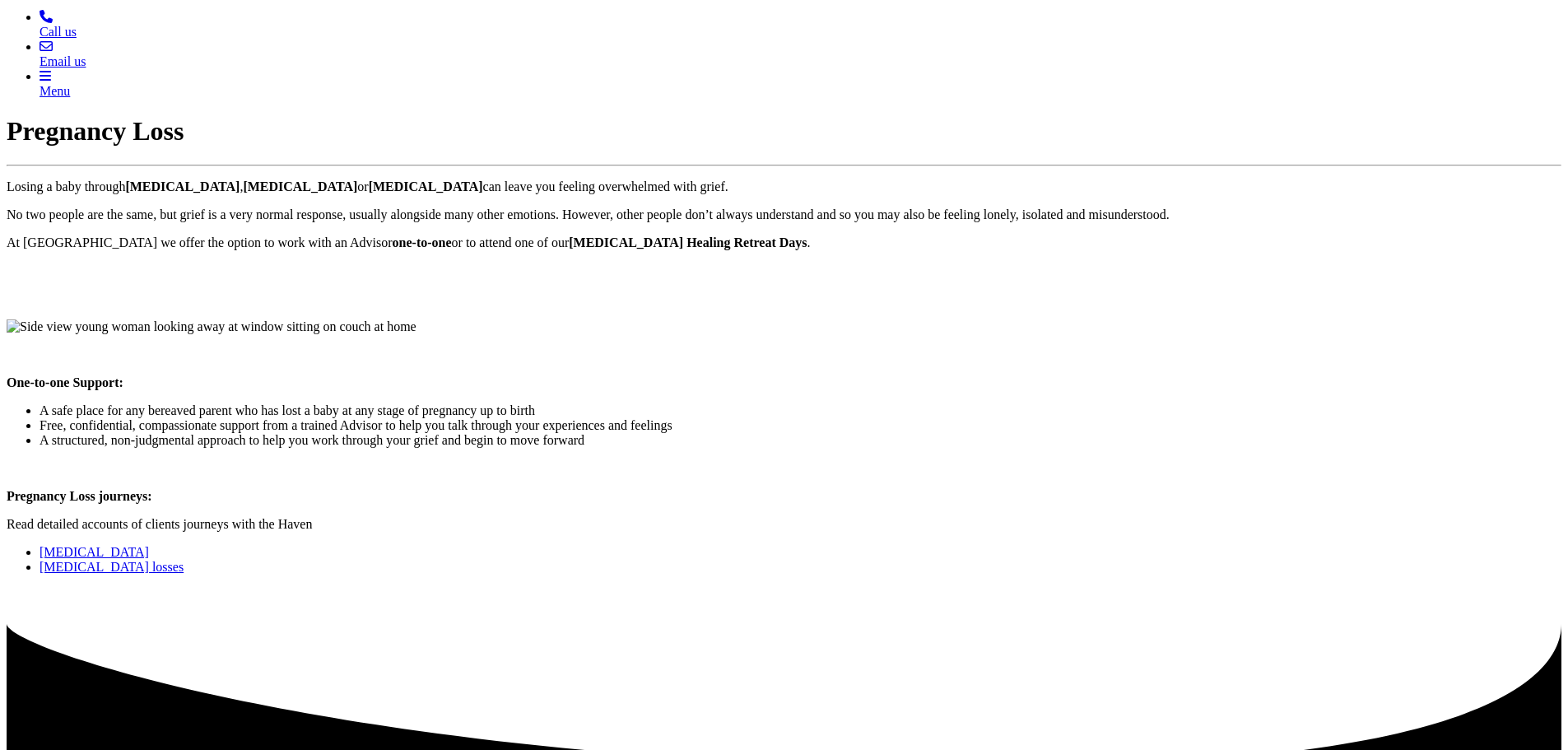
scroll to position [308, 0]
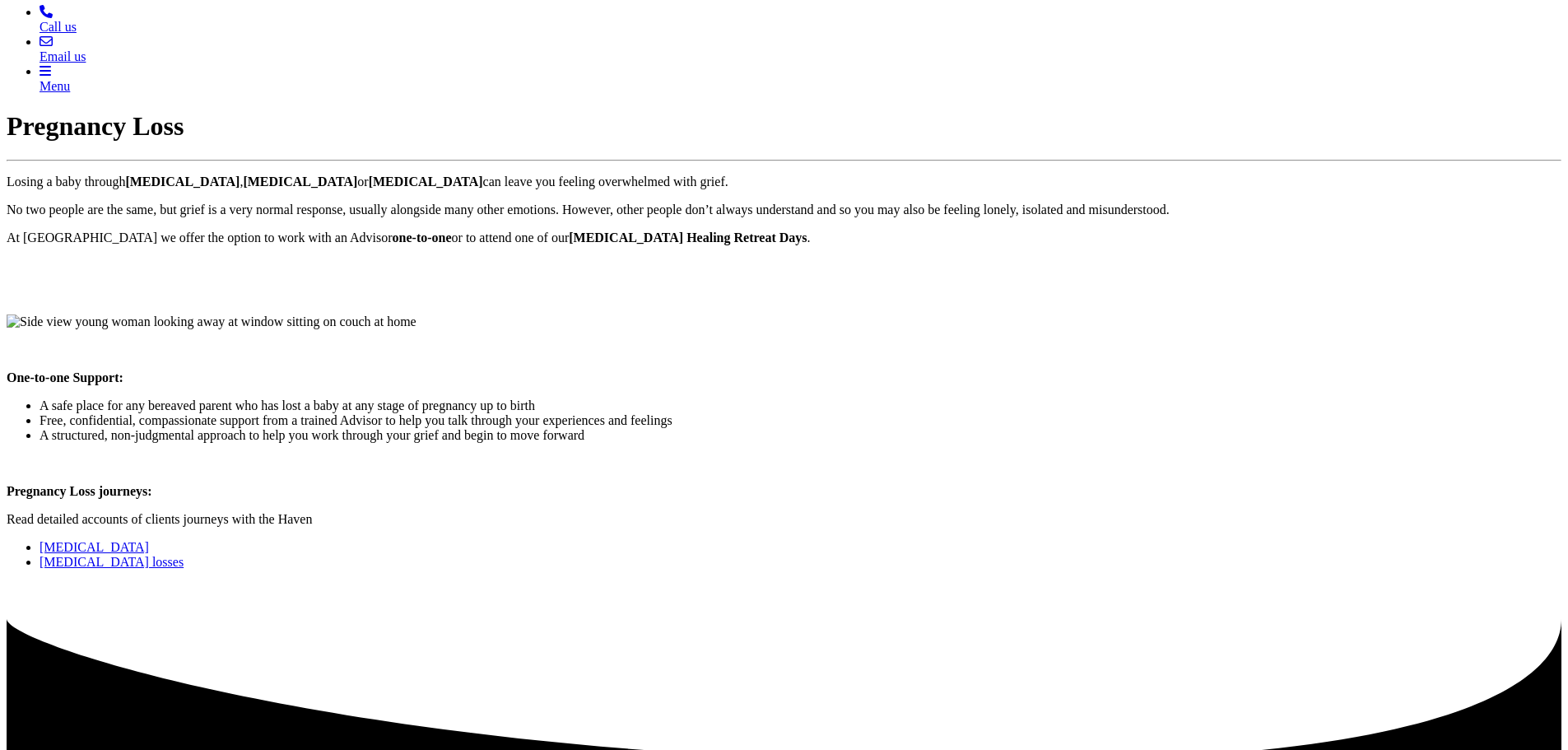
click at [149, 540] on link "[MEDICAL_DATA]" at bounding box center [95, 547] width 109 height 14
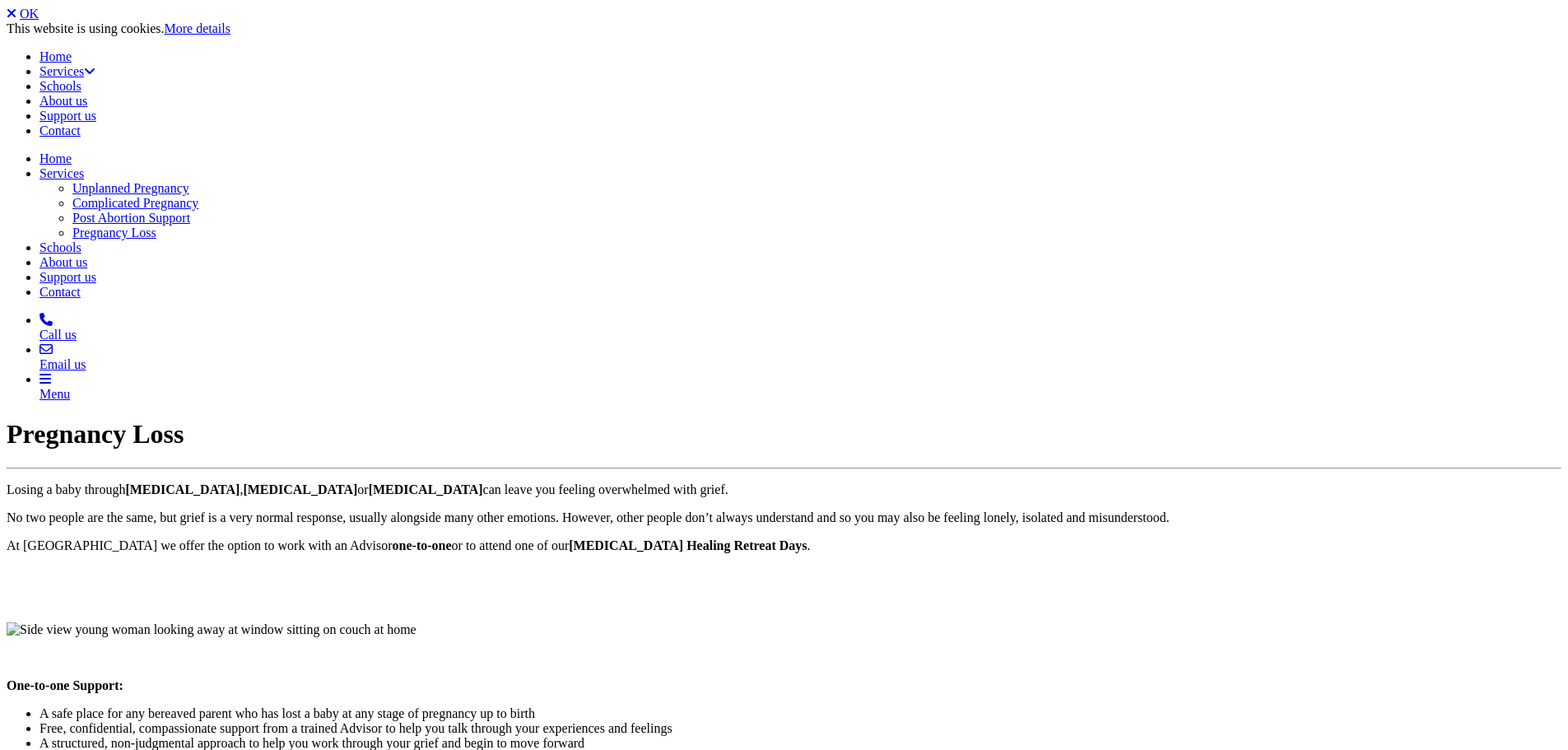
scroll to position [304, 0]
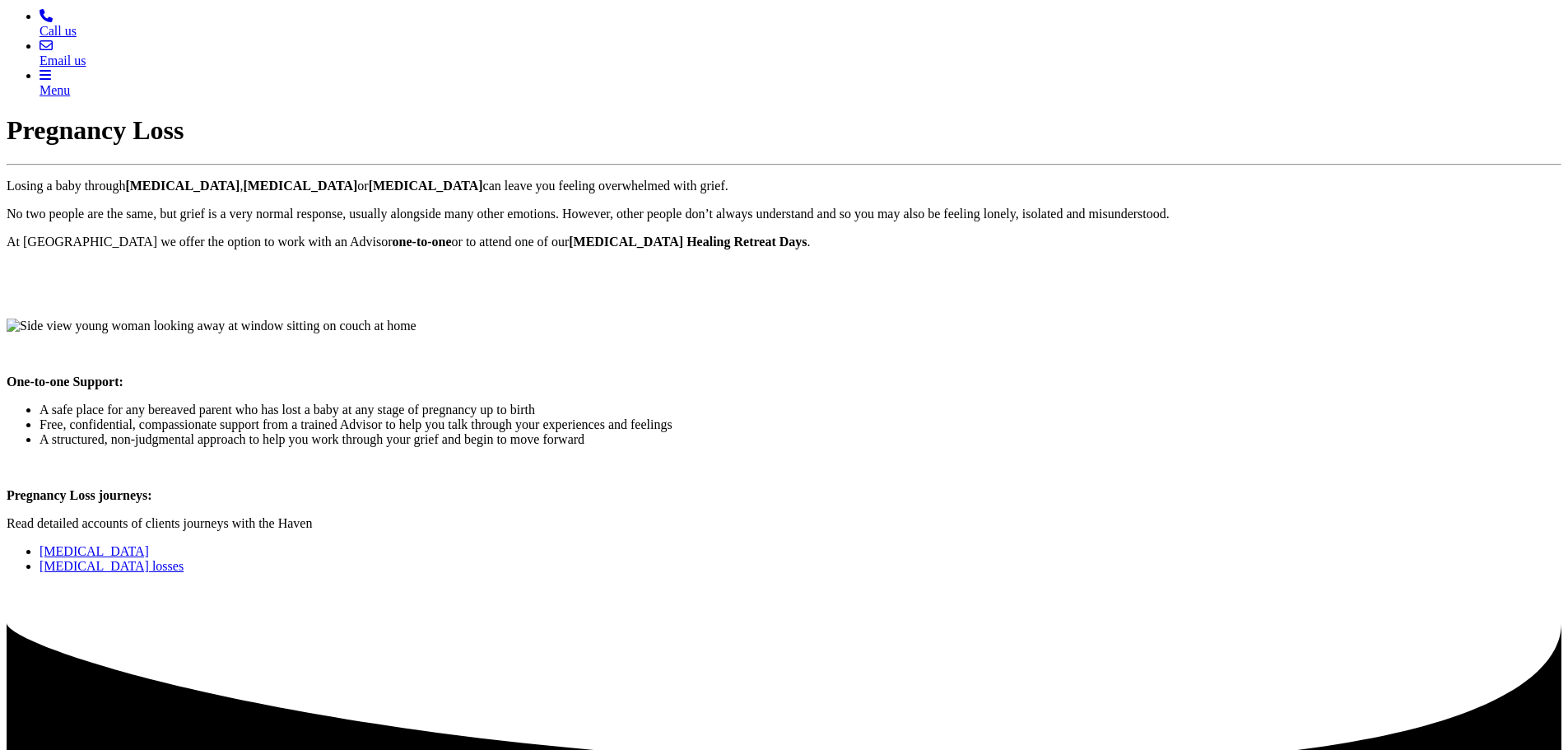
click at [183, 559] on link "[MEDICAL_DATA] losses" at bounding box center [112, 566] width 144 height 14
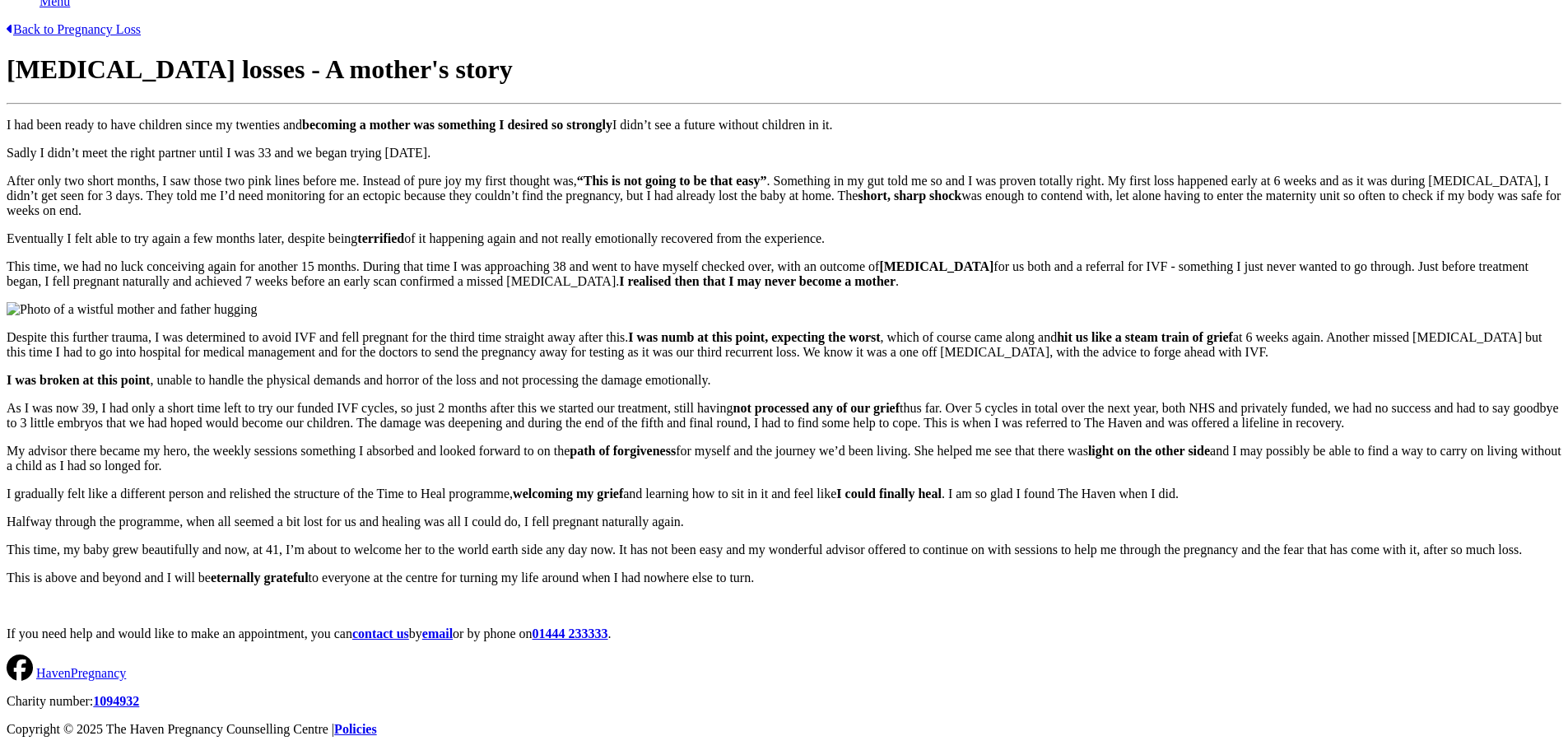
scroll to position [1186, 0]
click at [430, 599] on p at bounding box center [784, 606] width 1555 height 15
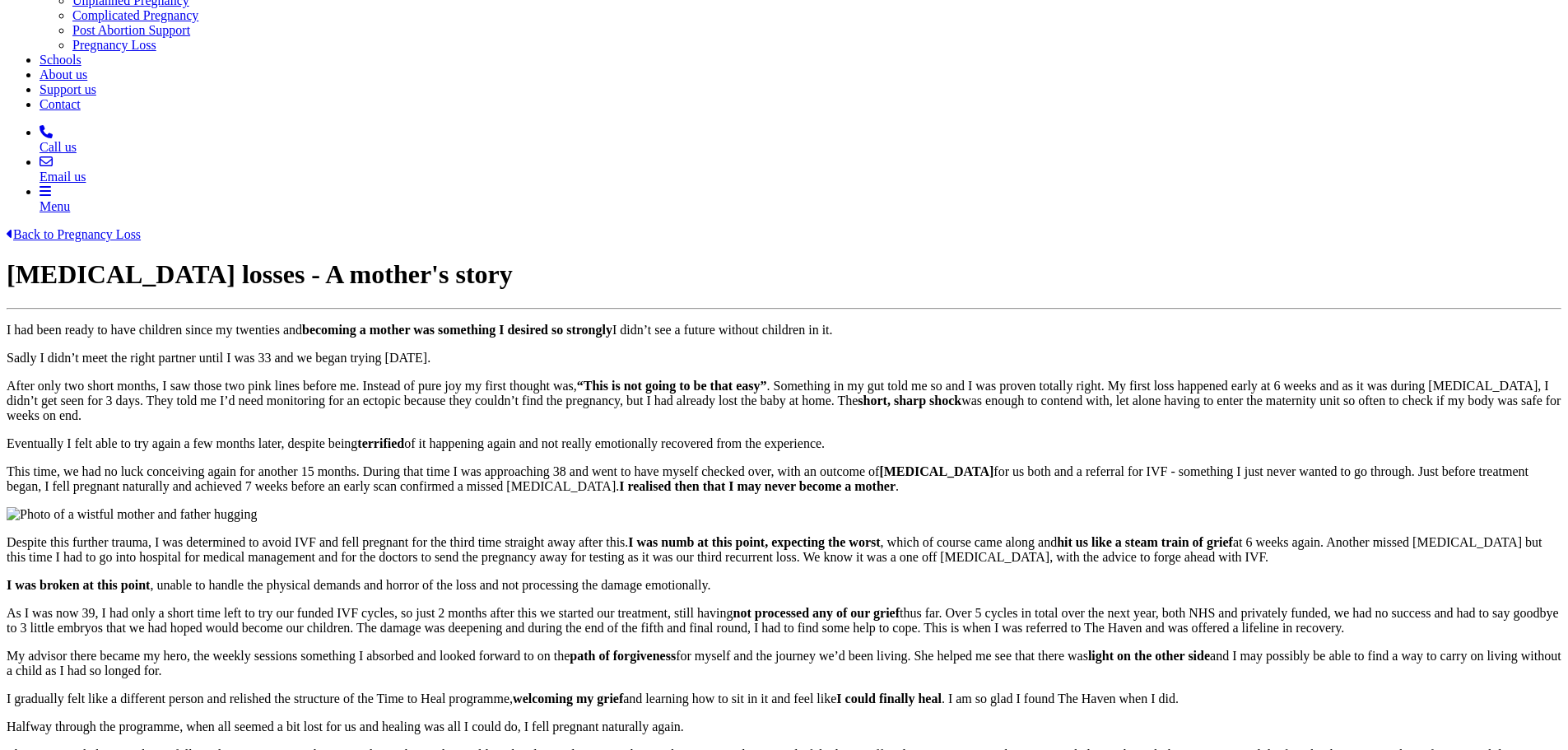
scroll to position [0, 0]
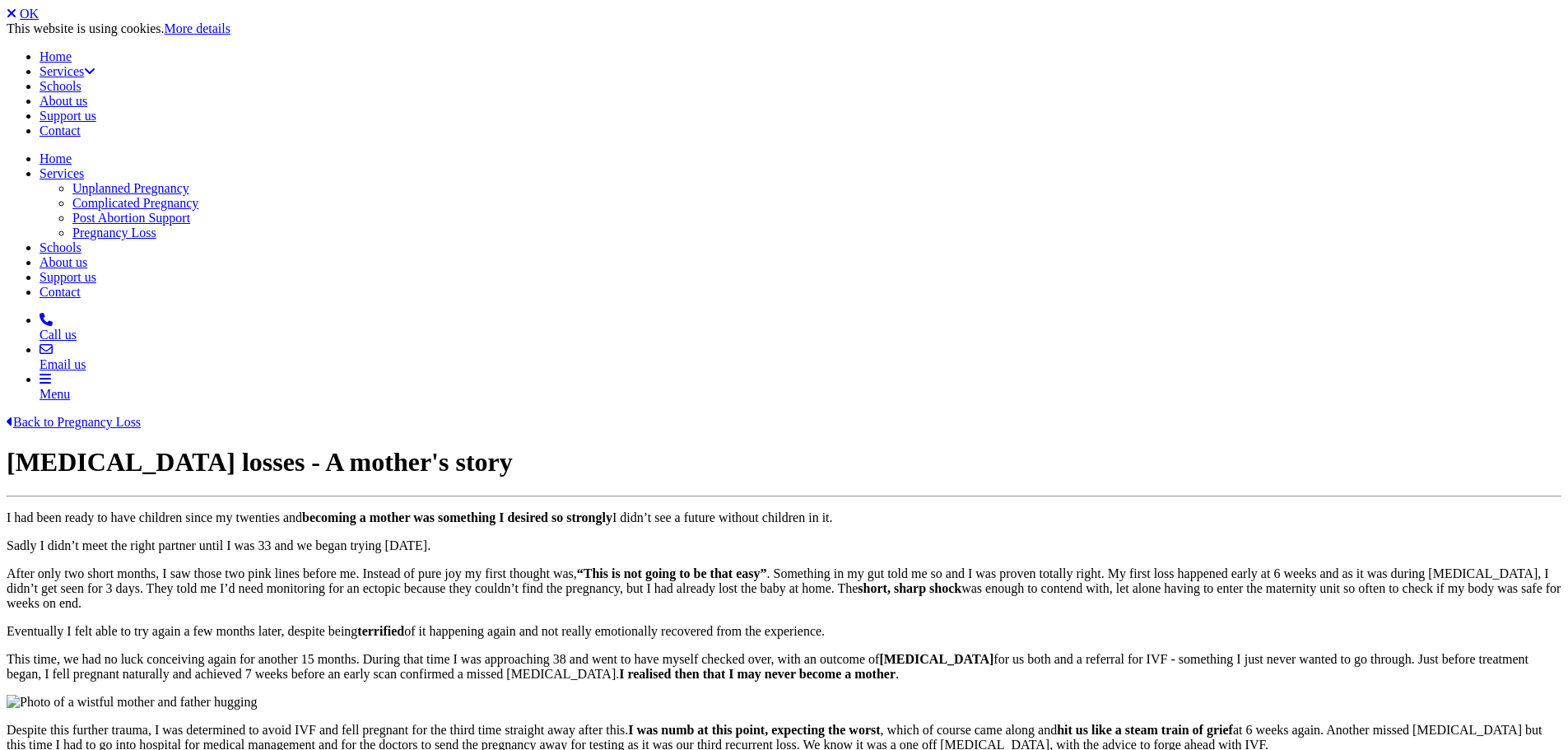
click at [39, 21] on link "OK" at bounding box center [29, 13] width 19 height 14
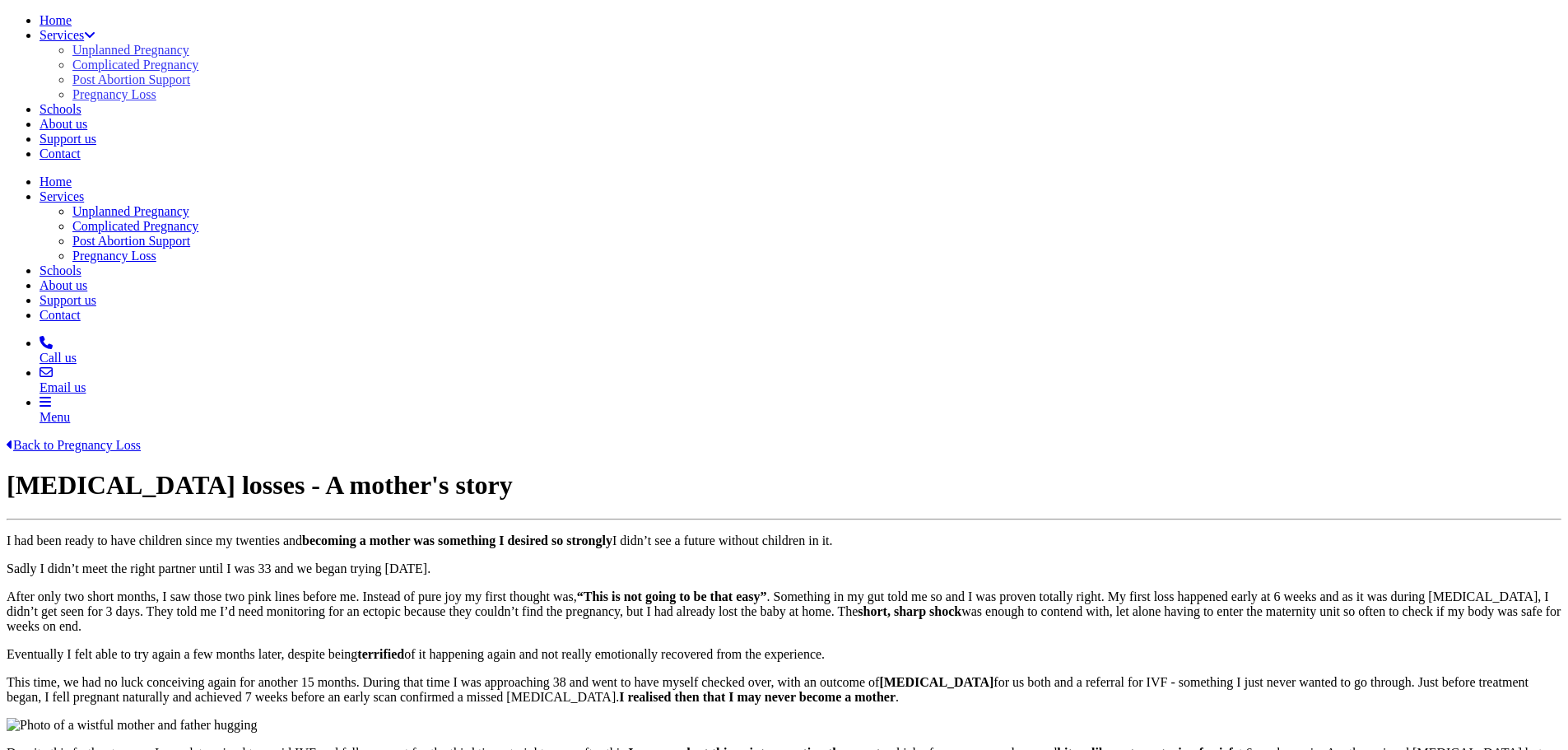
click at [71, 19] on link "Home" at bounding box center [56, 20] width 32 height 14
